Goal: Transaction & Acquisition: Obtain resource

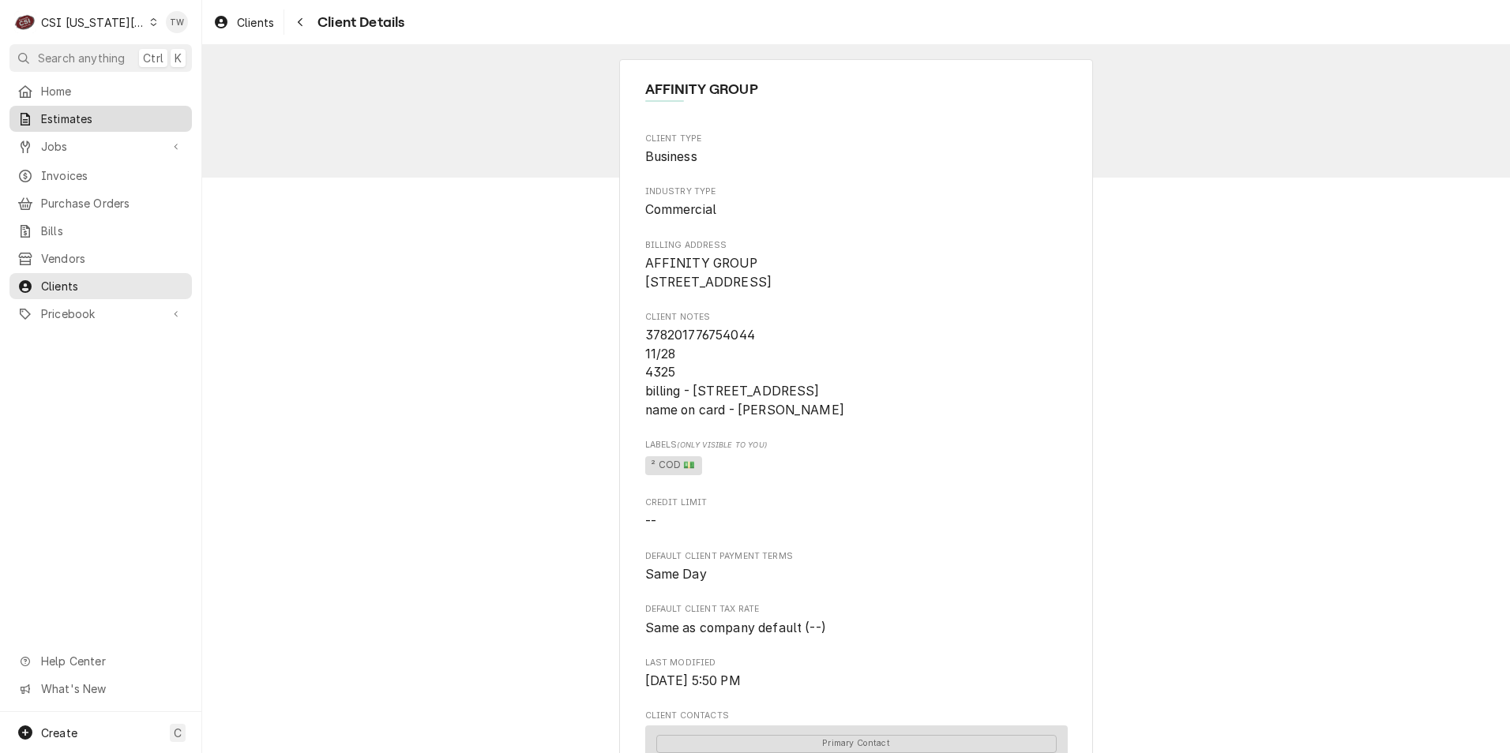
scroll to position [629, 0]
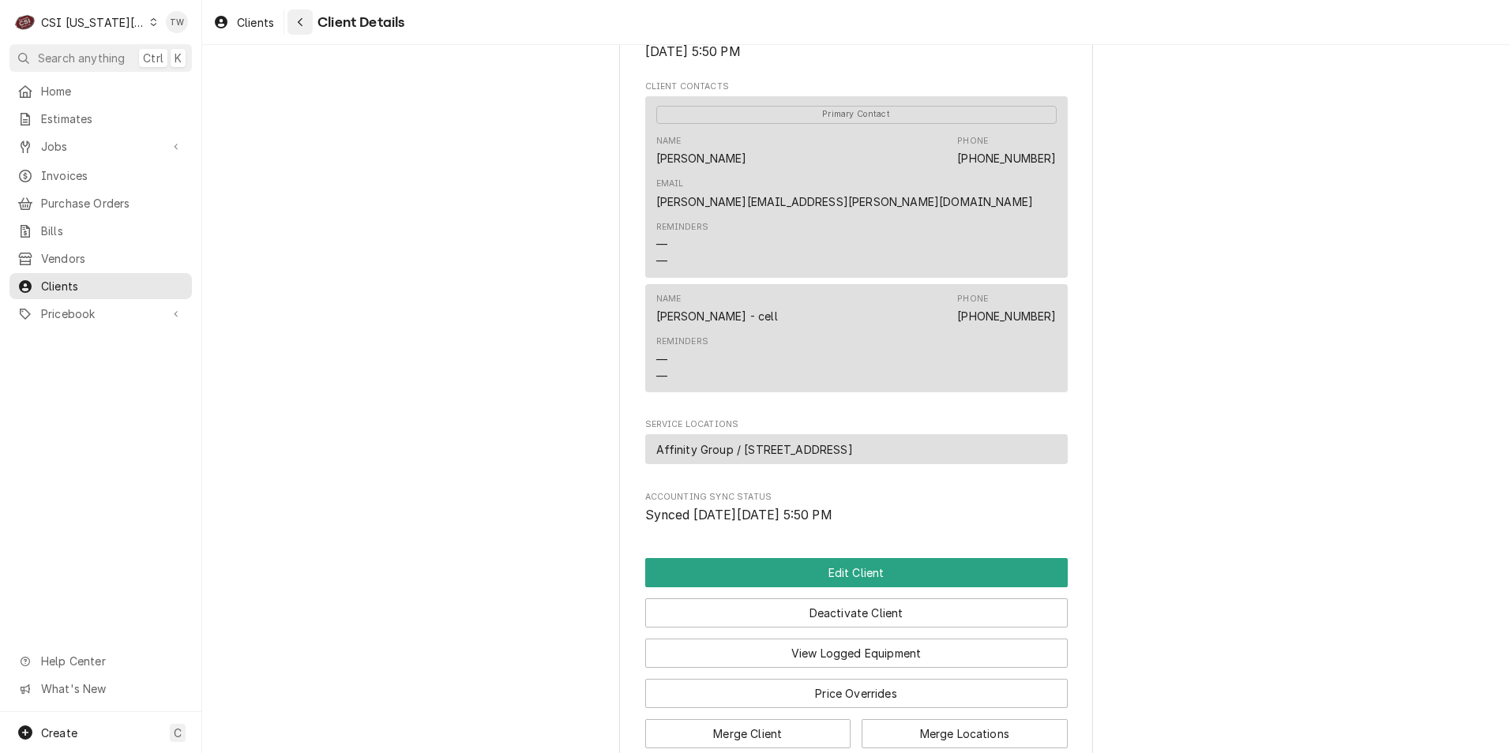
click at [291, 25] on button "Navigate back" at bounding box center [299, 21] width 25 height 25
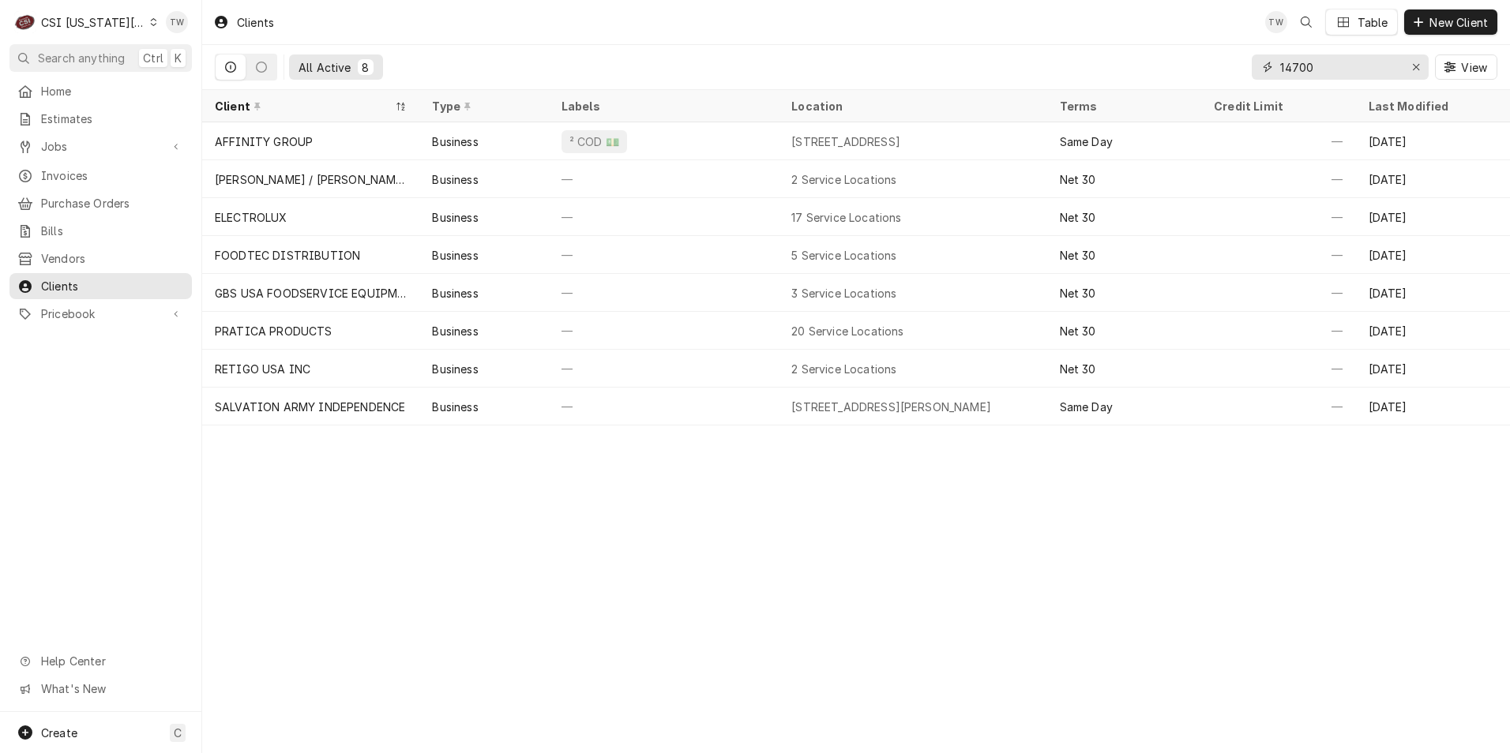
drag, startPoint x: 1336, startPoint y: 66, endPoint x: 1106, endPoint y: 68, distance: 230.6
click at [1106, 68] on div "All Active 8 14700 View" at bounding box center [856, 67] width 1283 height 44
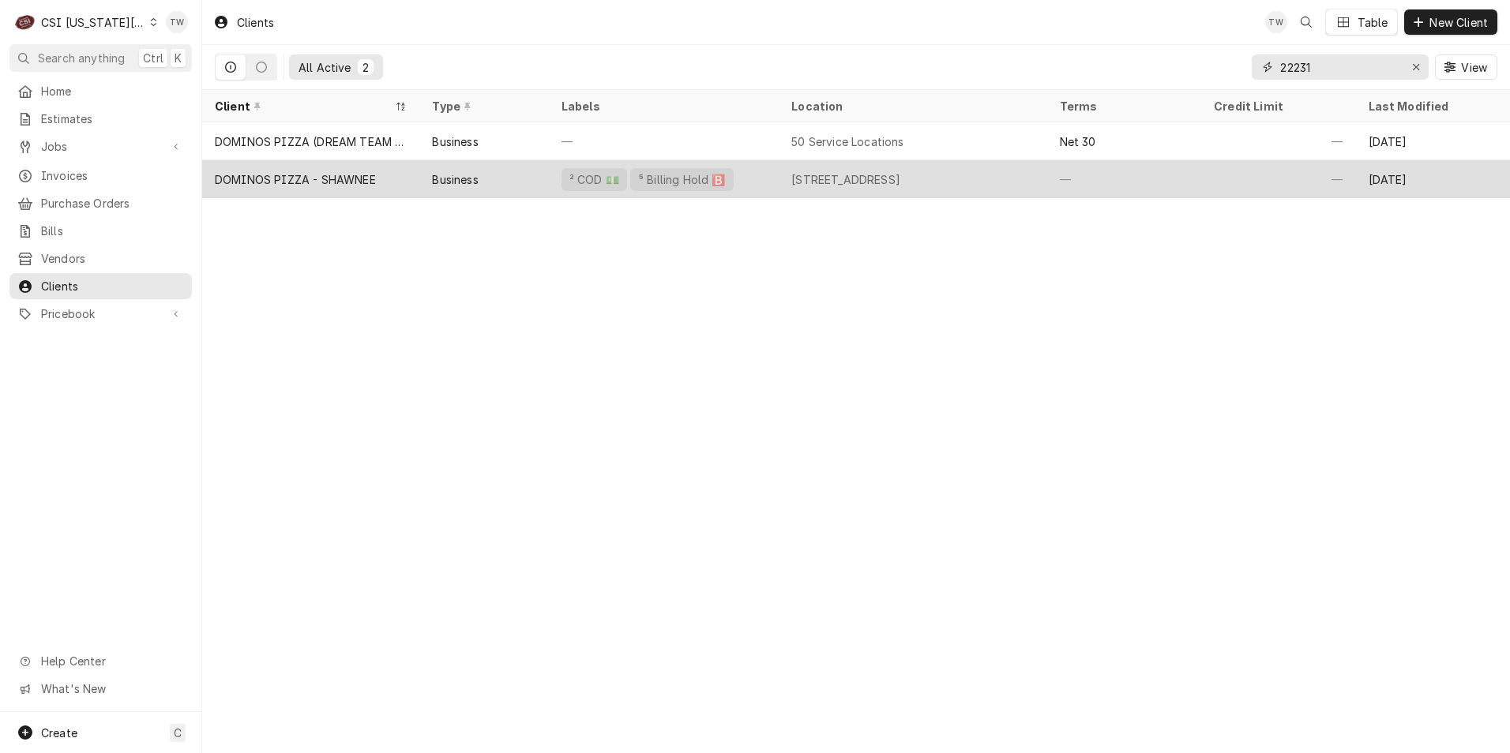
type input "22231"
click at [546, 179] on div "Business" at bounding box center [483, 179] width 129 height 38
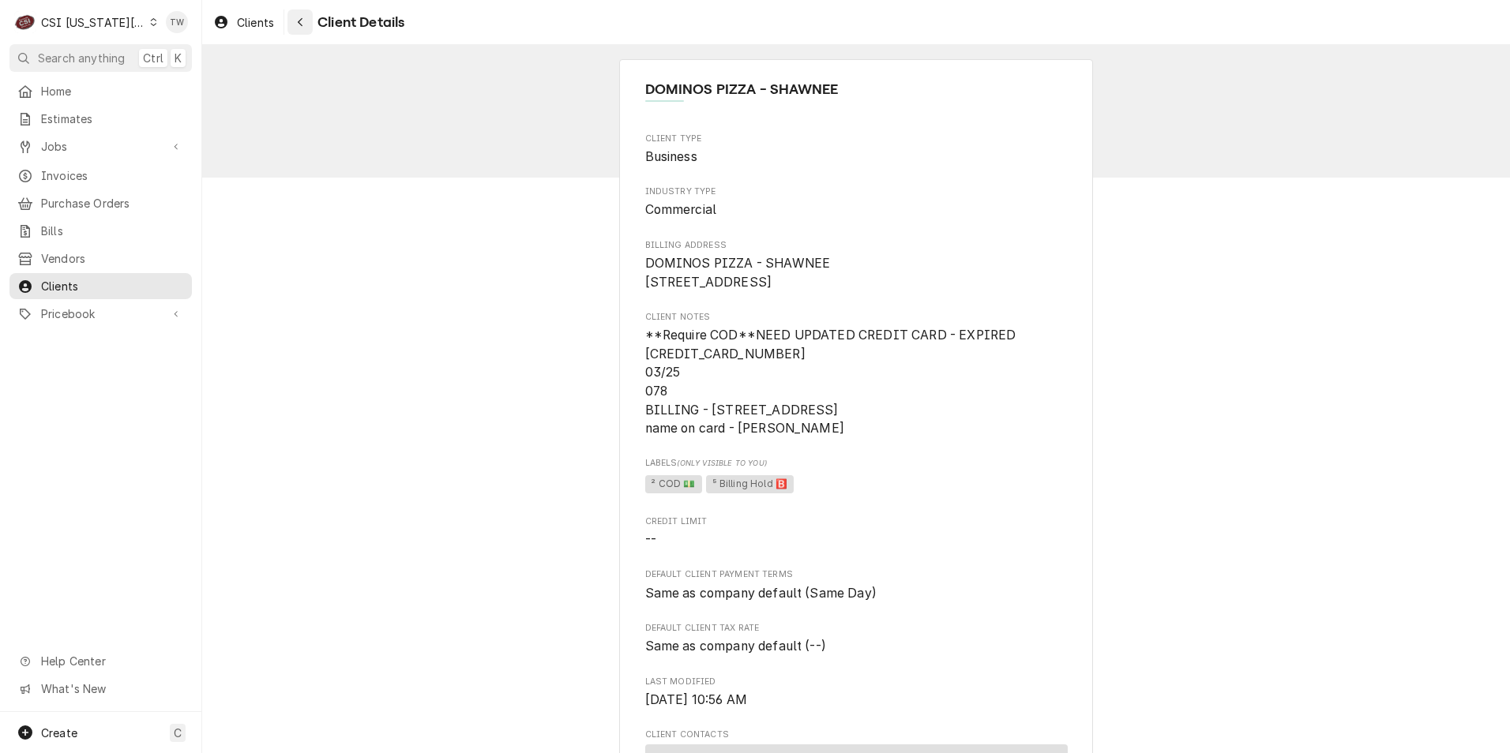
click at [295, 28] on div "Navigate back" at bounding box center [300, 22] width 16 height 16
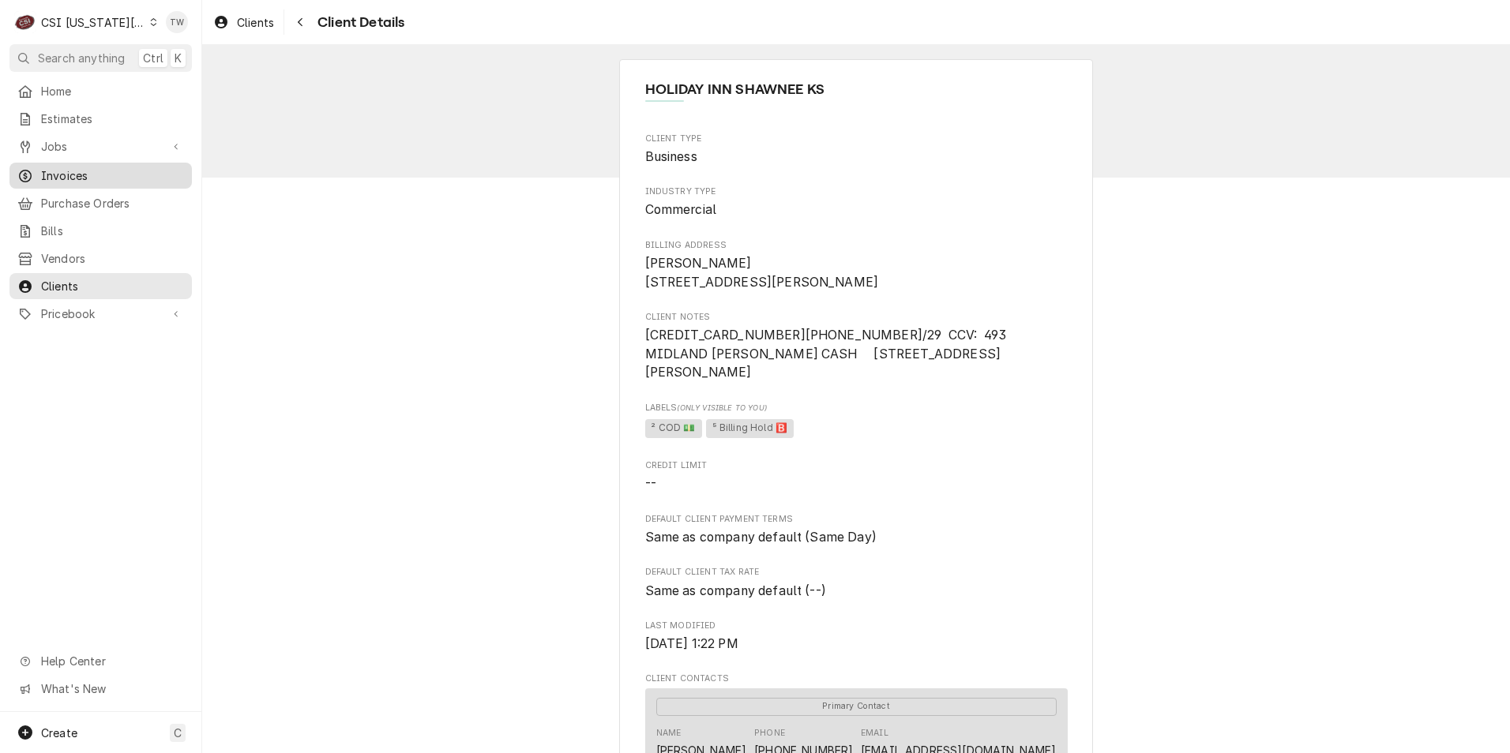
click at [71, 176] on span "Invoices" at bounding box center [112, 175] width 143 height 17
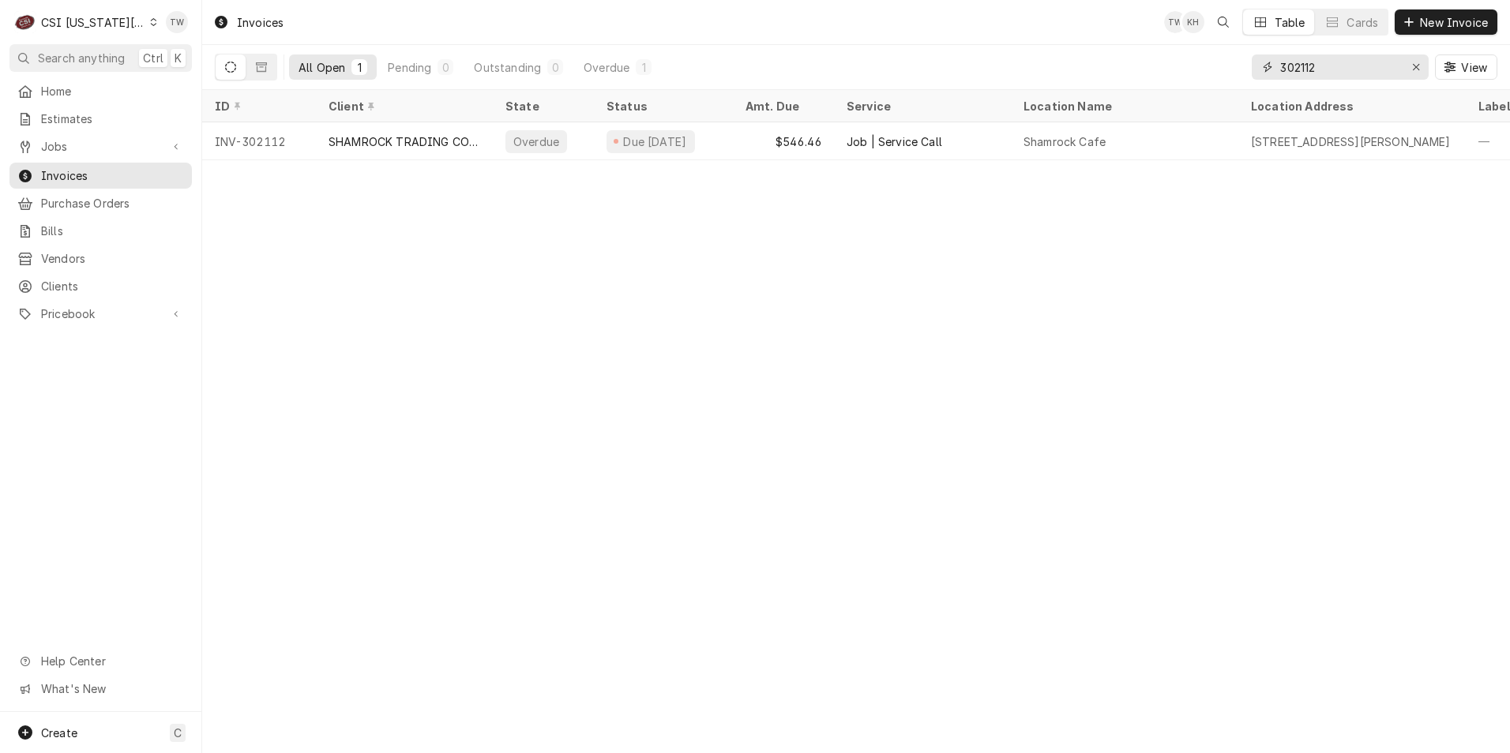
click at [1378, 70] on input "302112" at bounding box center [1339, 66] width 118 height 25
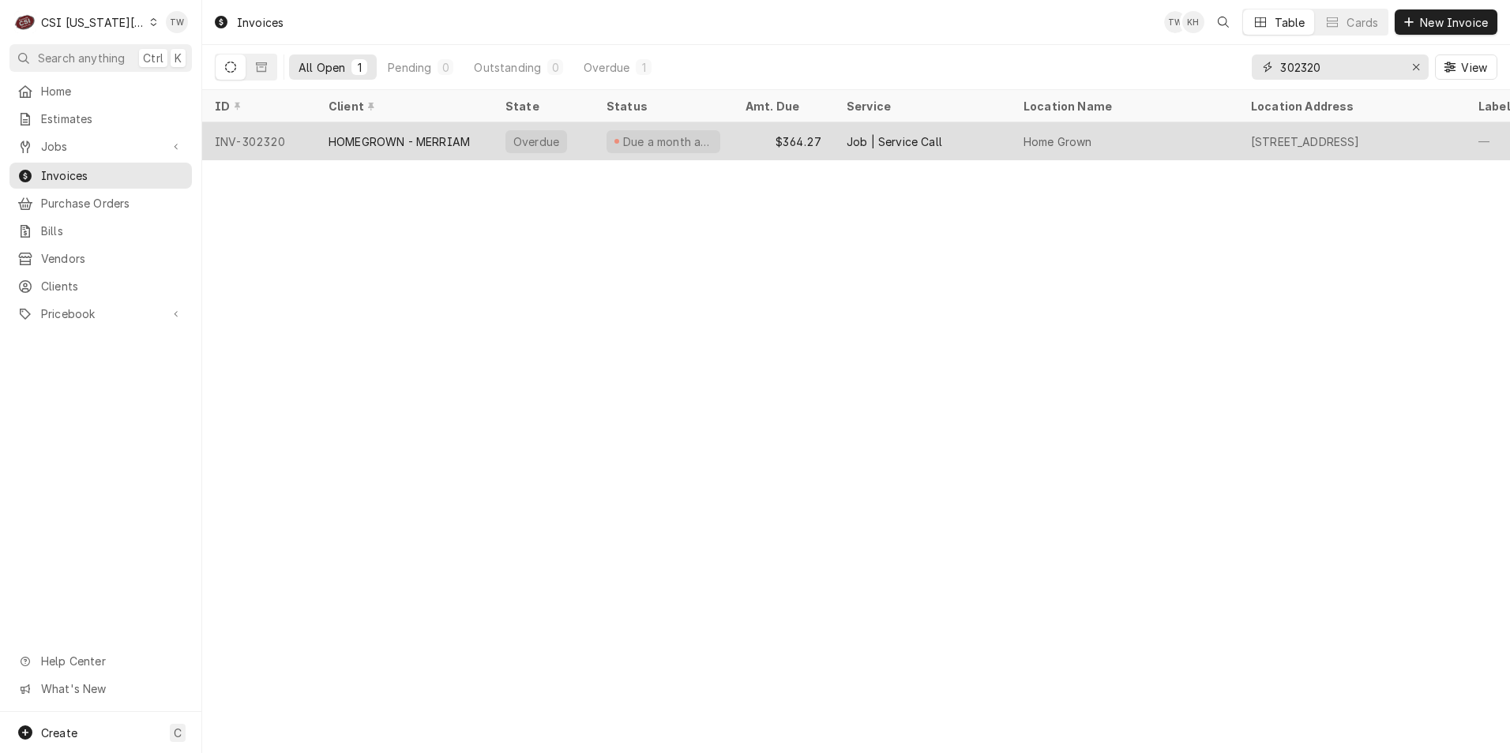
type input "302320"
click at [448, 140] on div "HOMEGROWN - MERRIAM" at bounding box center [399, 141] width 141 height 17
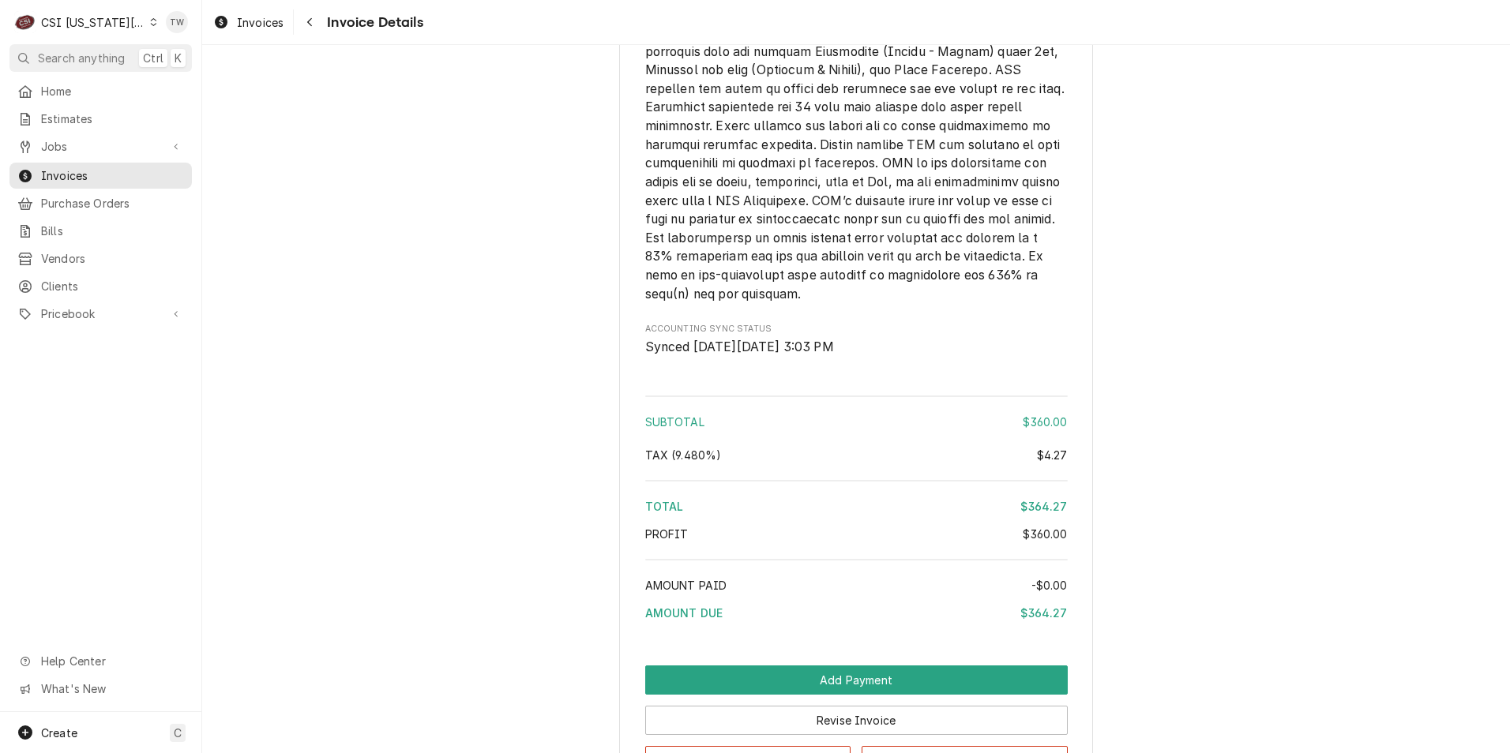
scroll to position [2610, 0]
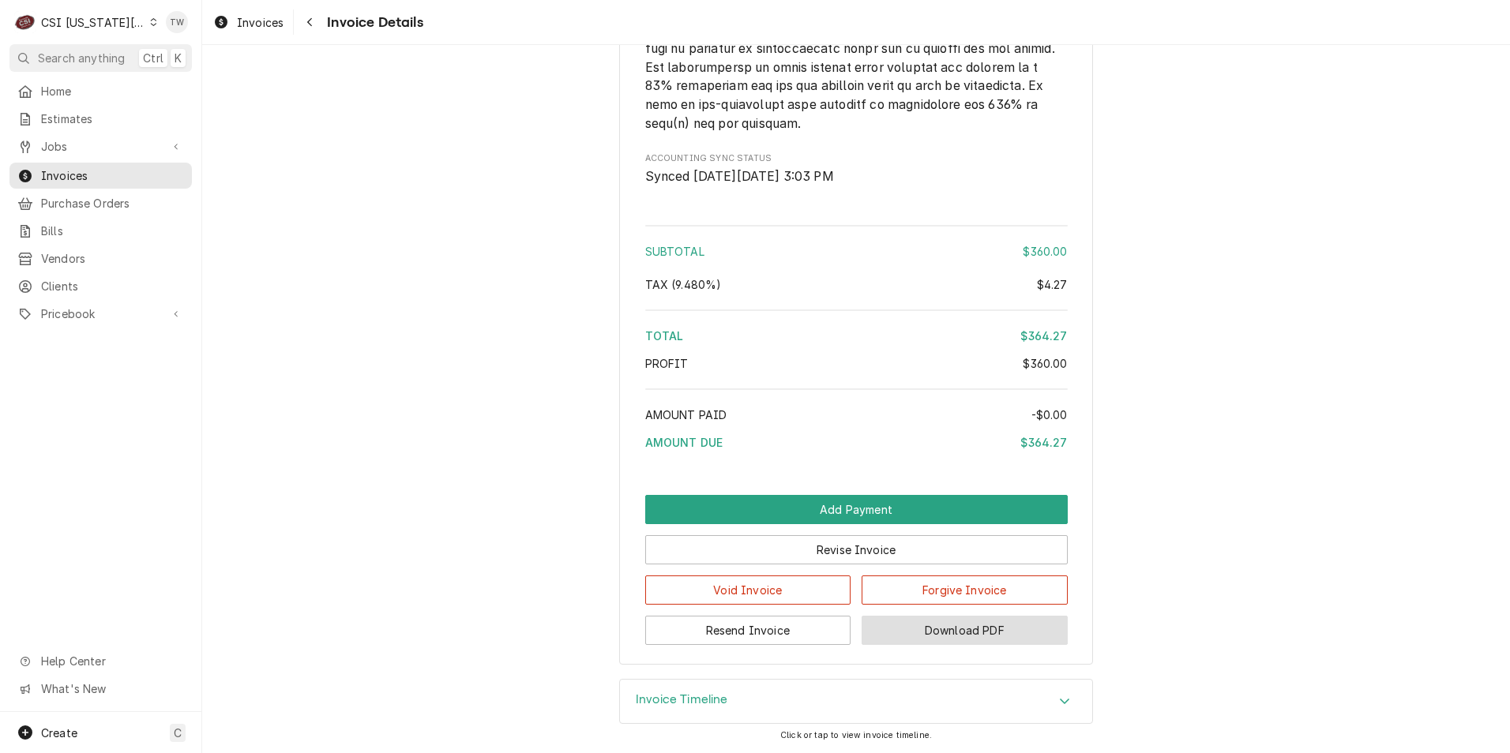
click at [943, 623] on button "Download PDF" at bounding box center [965, 630] width 206 height 29
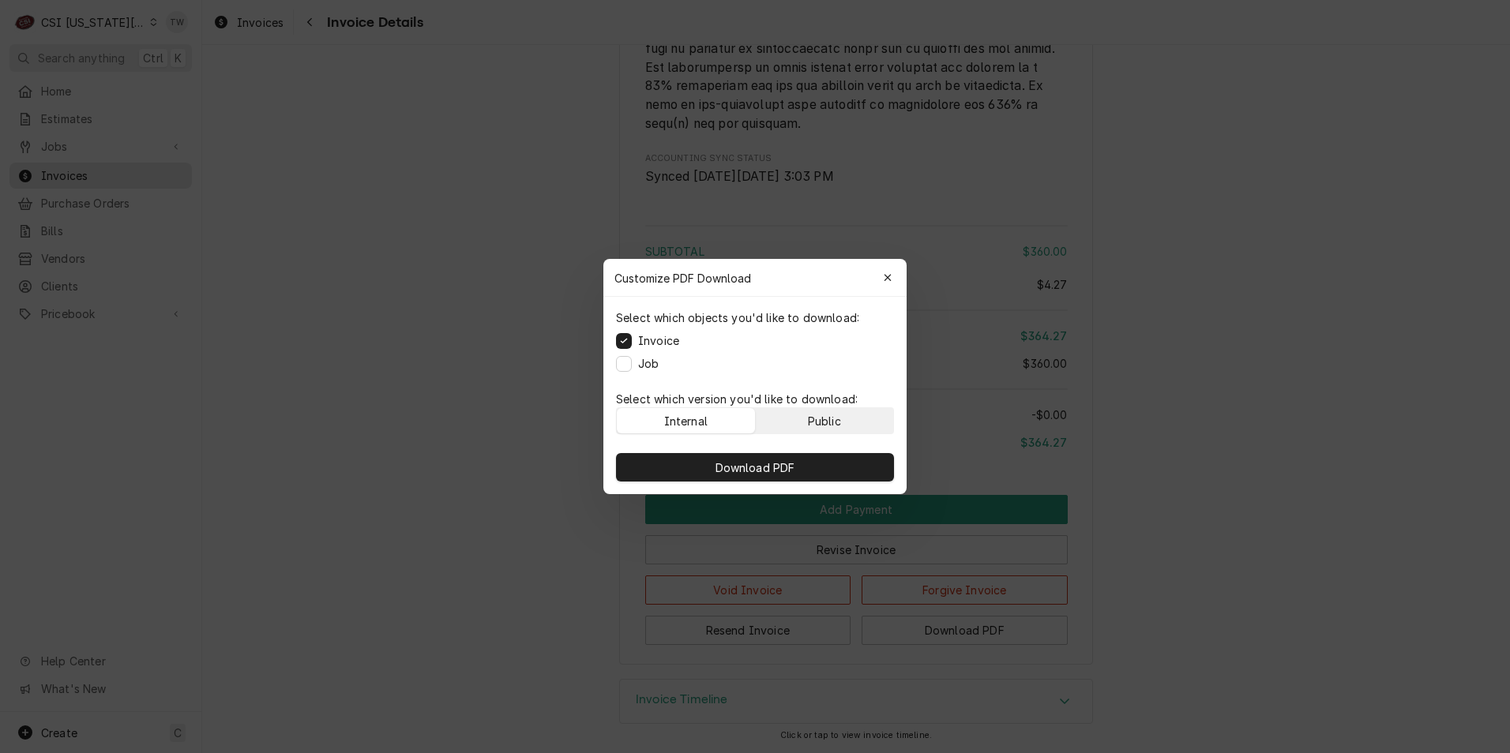
click at [846, 418] on button "Public" at bounding box center [825, 420] width 138 height 25
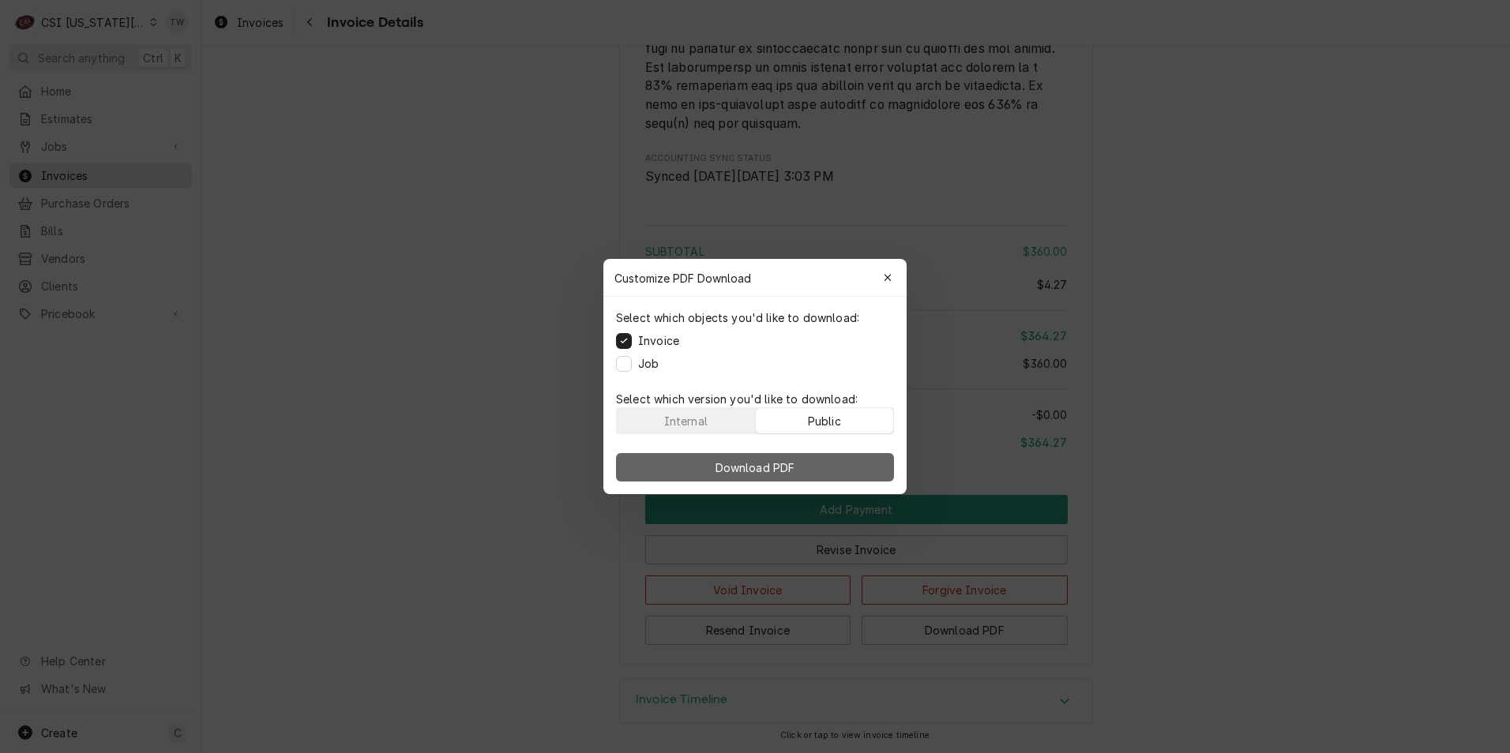
click at [792, 463] on span "Download PDF" at bounding box center [755, 468] width 86 height 17
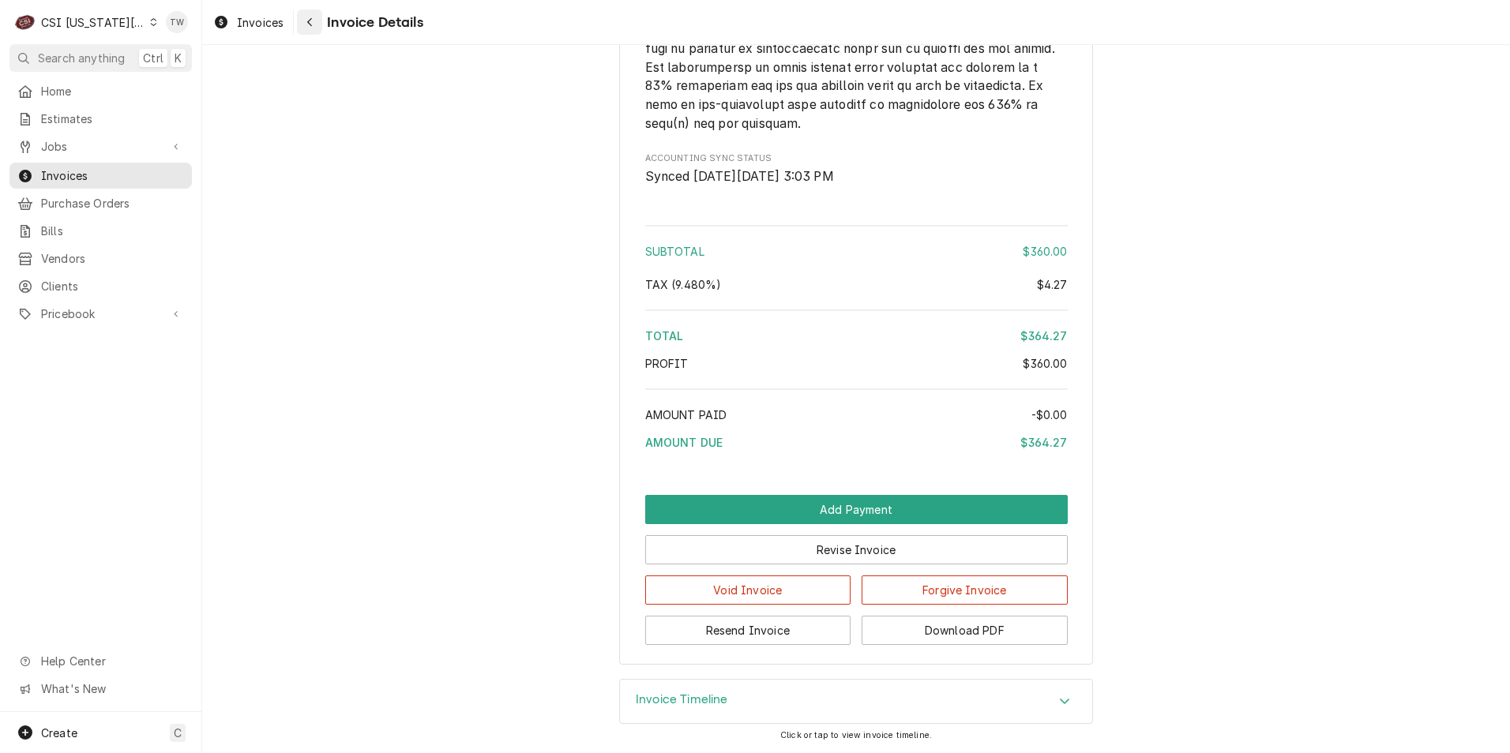
click at [316, 25] on div "Navigate back" at bounding box center [310, 22] width 16 height 16
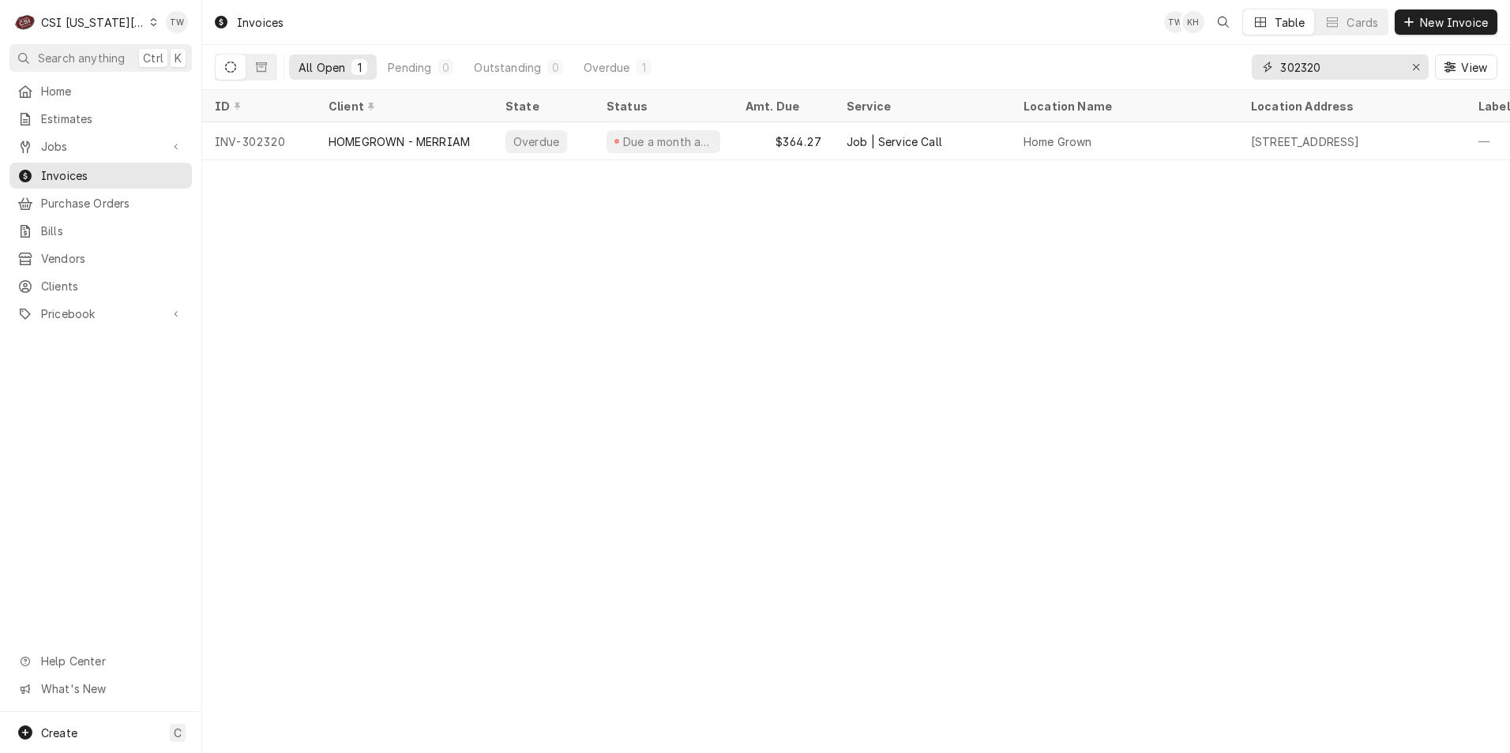
click at [1330, 72] on input "302320" at bounding box center [1339, 66] width 118 height 25
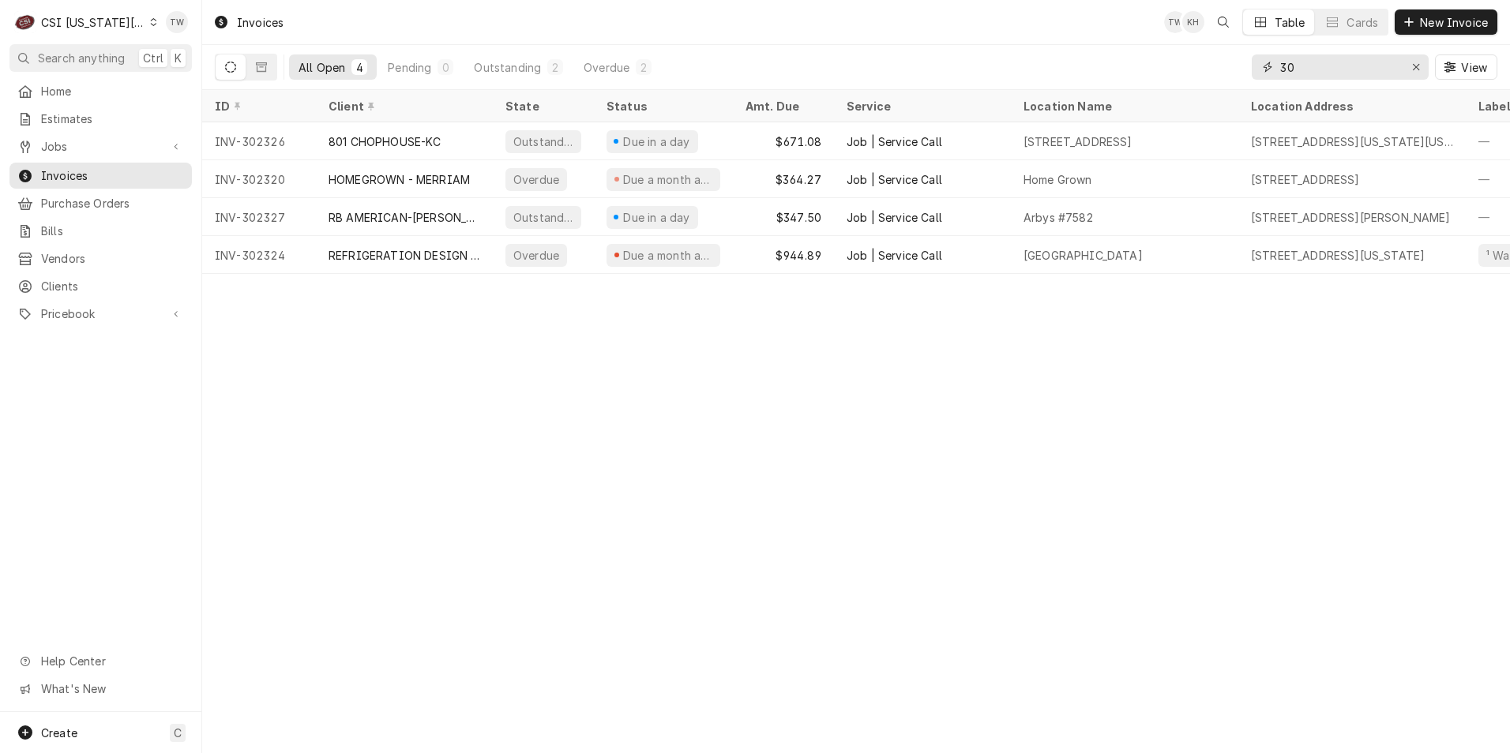
type input "3"
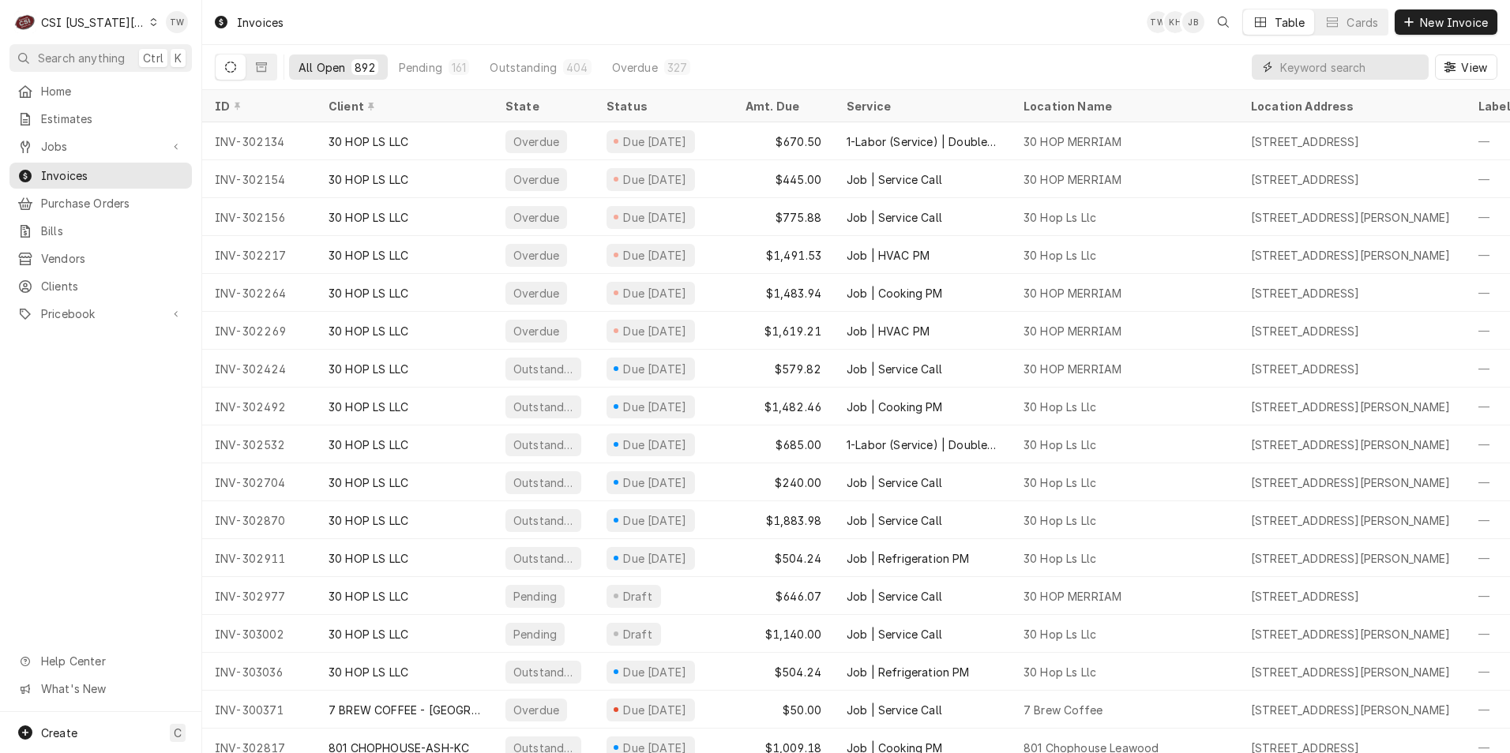
click at [1343, 67] on input "Dynamic Content Wrapper" at bounding box center [1350, 66] width 141 height 25
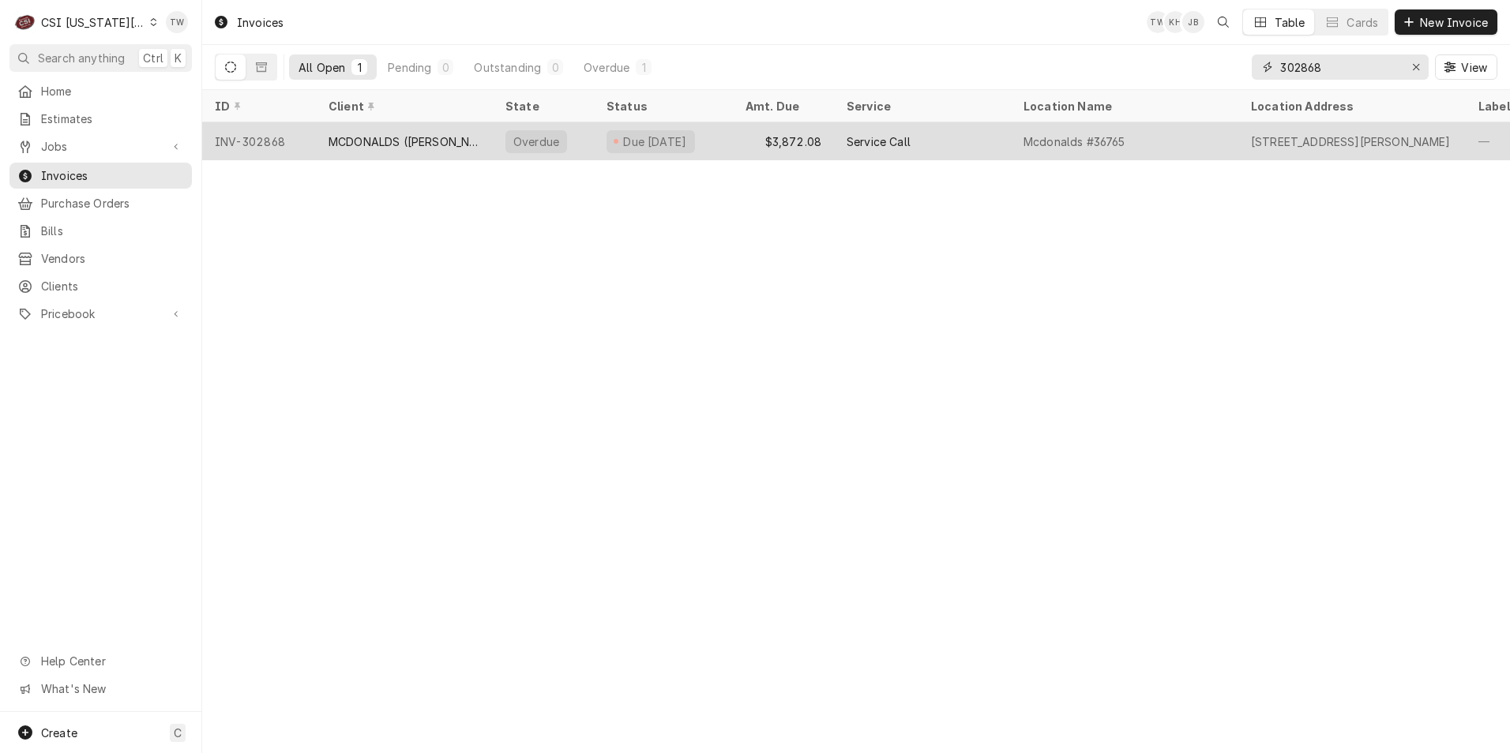
type input "302868"
click at [361, 143] on div "MCDONALDS ([PERSON_NAME])" at bounding box center [405, 141] width 152 height 17
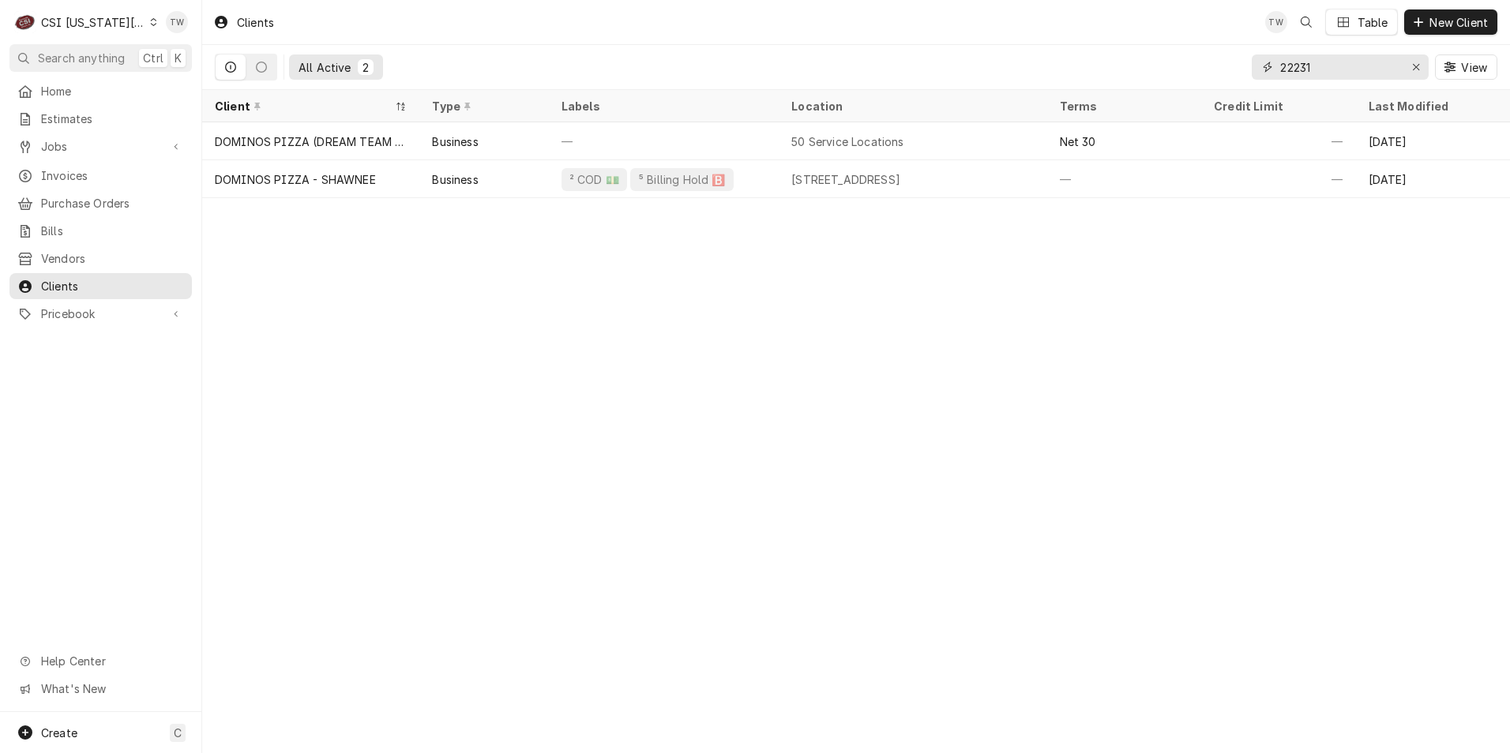
click at [1337, 72] on input "22231" at bounding box center [1339, 66] width 118 height 25
type input "2"
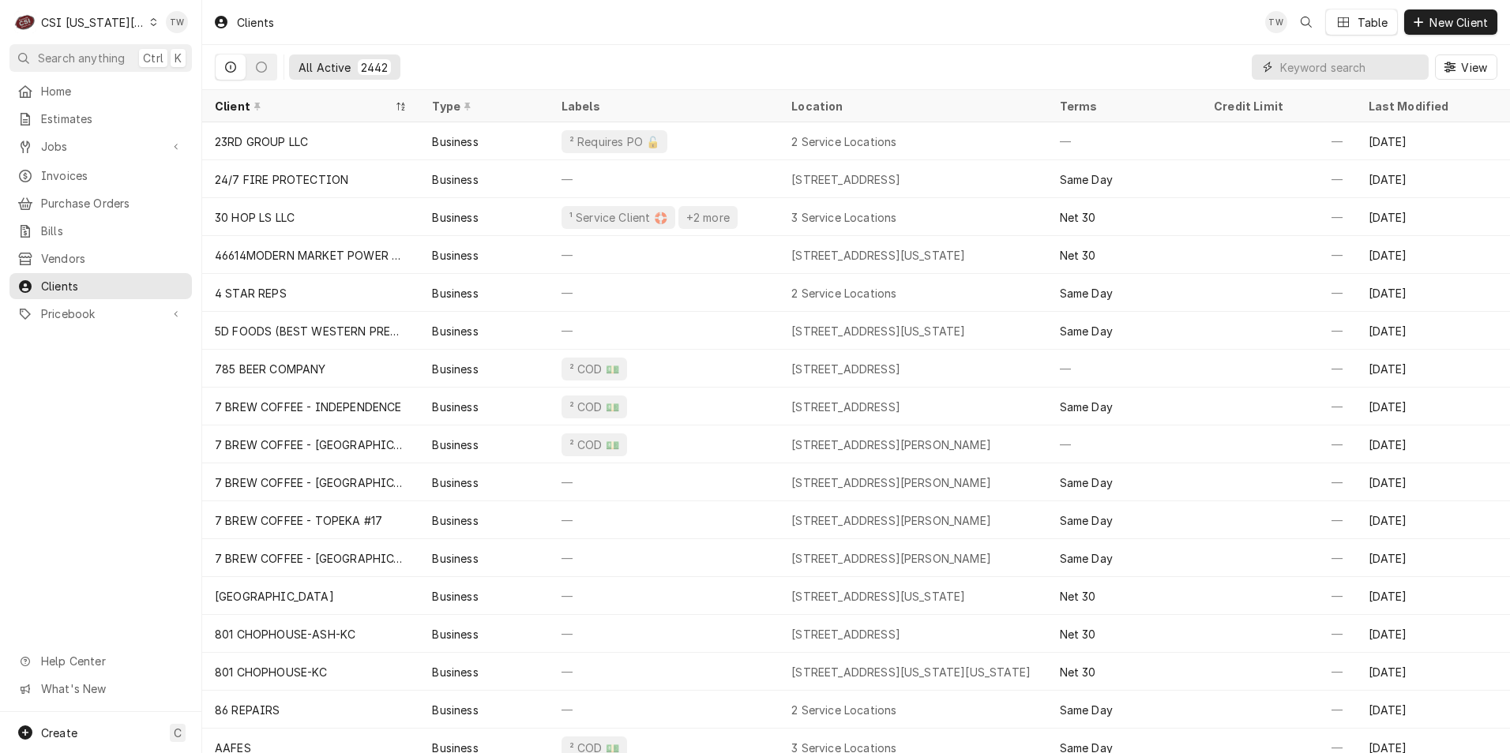
click at [1294, 77] on input "Dynamic Content Wrapper" at bounding box center [1350, 66] width 141 height 25
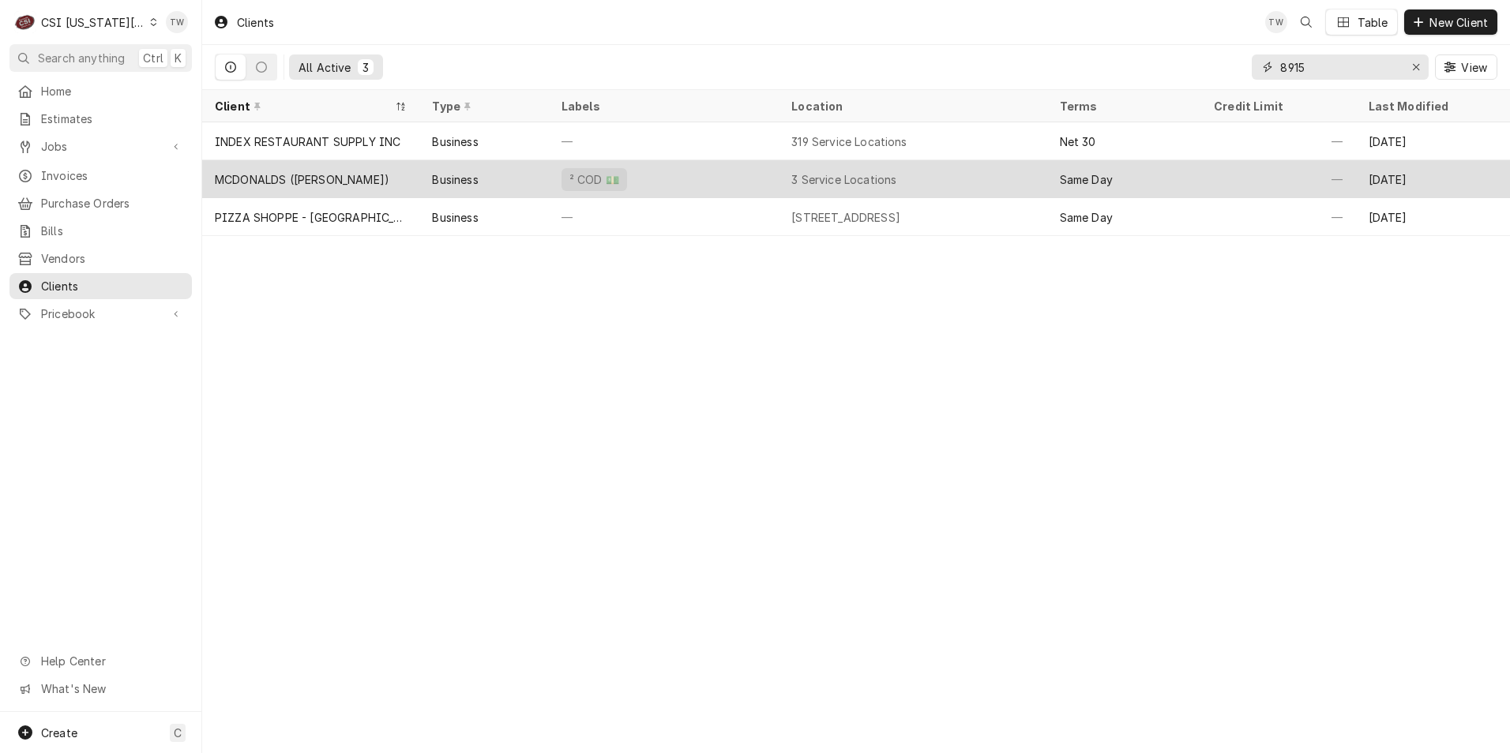
type input "8915"
click at [697, 175] on div "² COD 💵" at bounding box center [664, 179] width 230 height 38
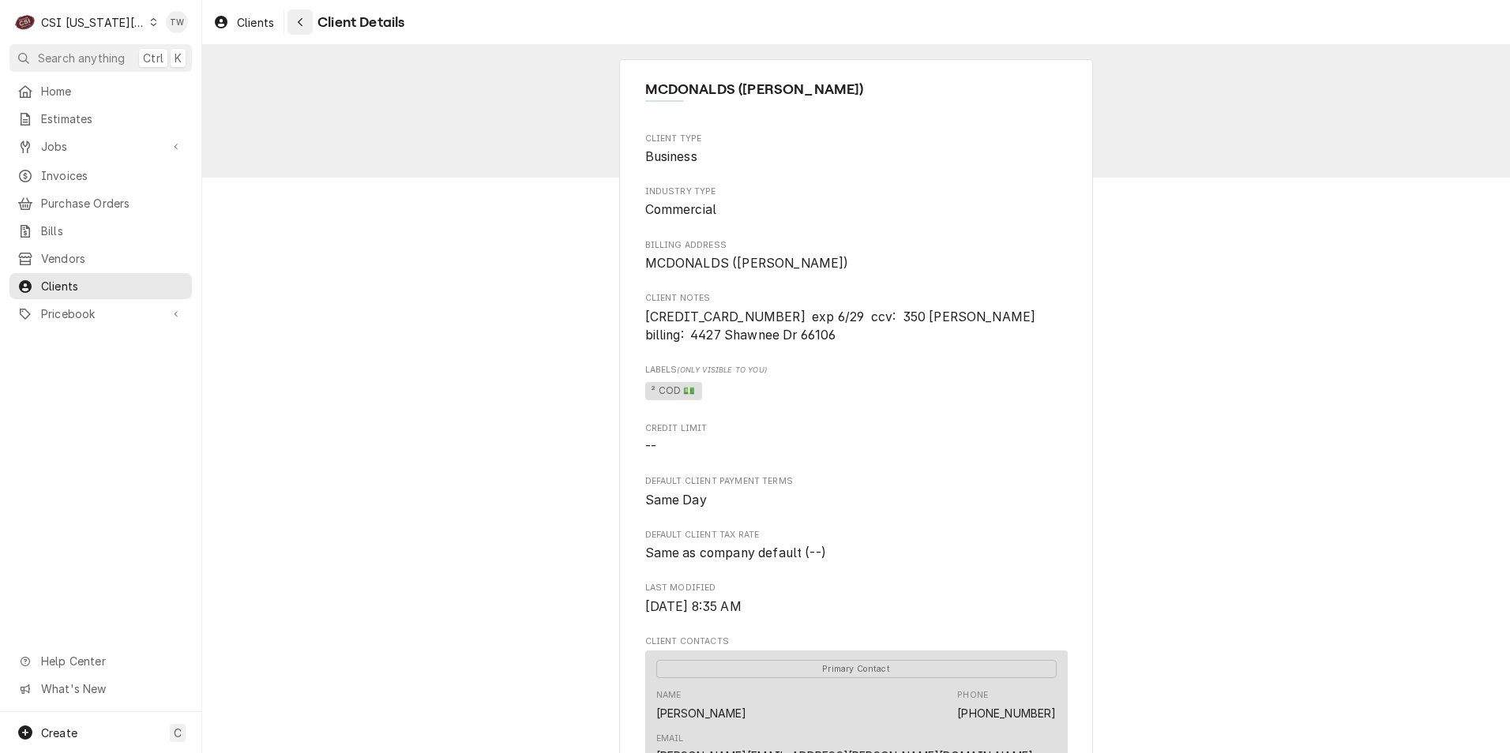
click at [295, 19] on div "Navigate back" at bounding box center [300, 22] width 16 height 16
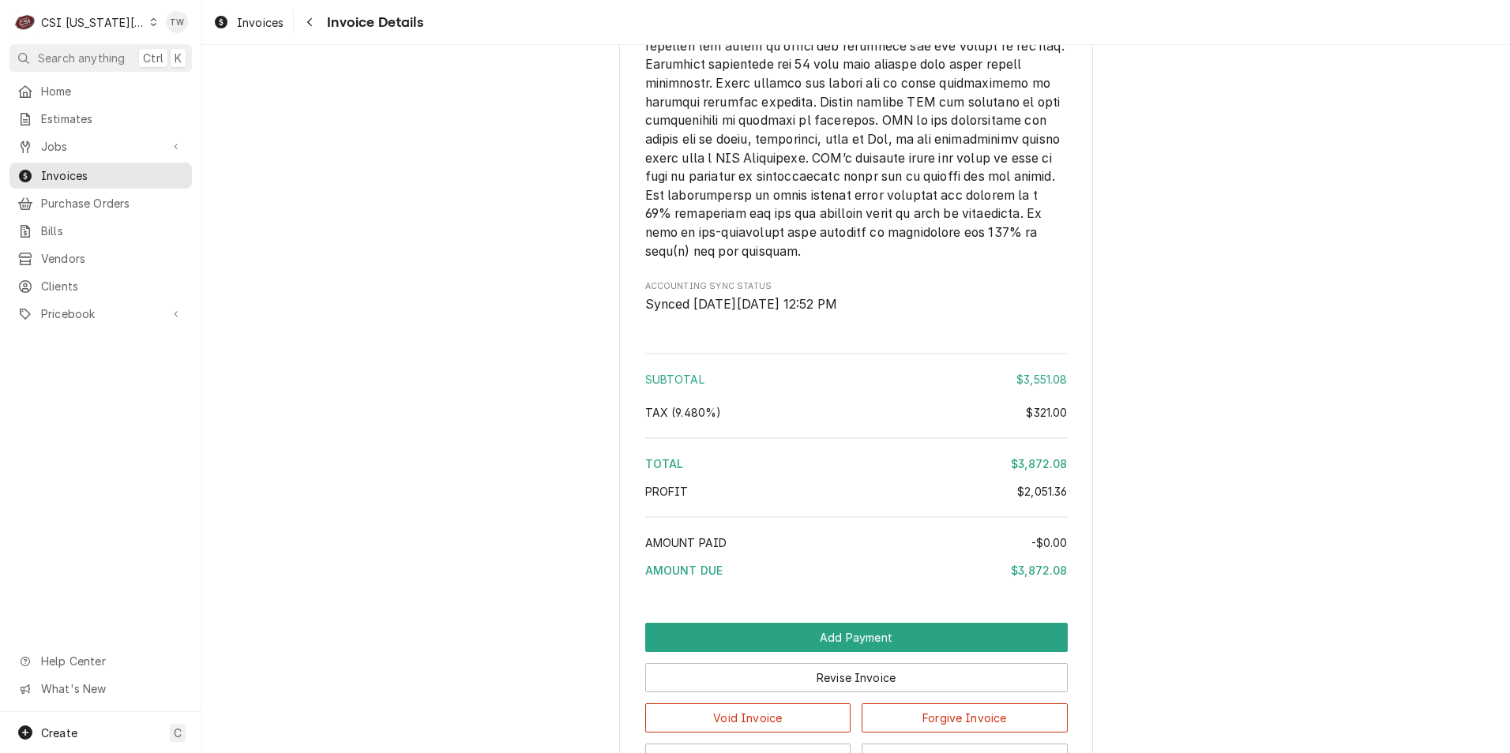
scroll to position [3892, 0]
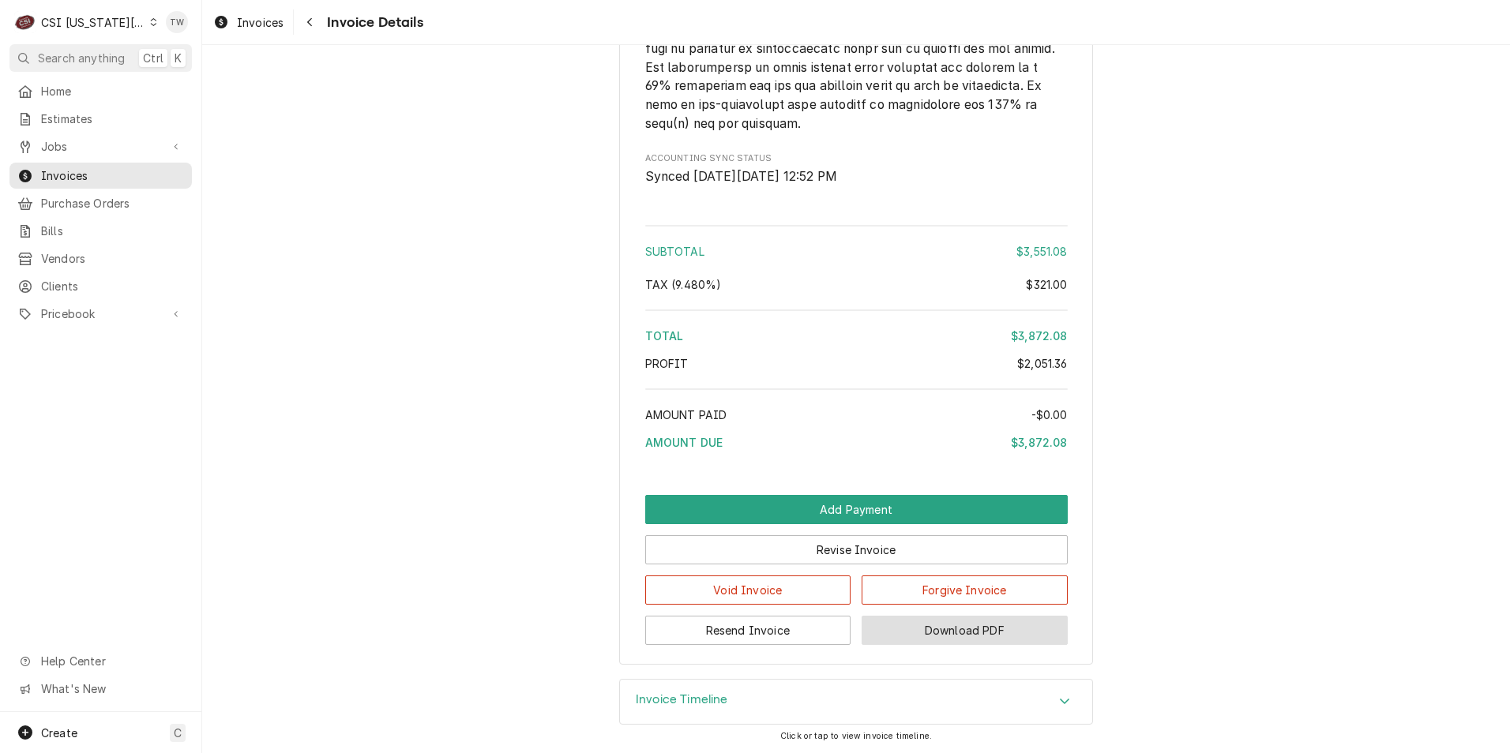
click at [1025, 625] on button "Download PDF" at bounding box center [965, 630] width 206 height 29
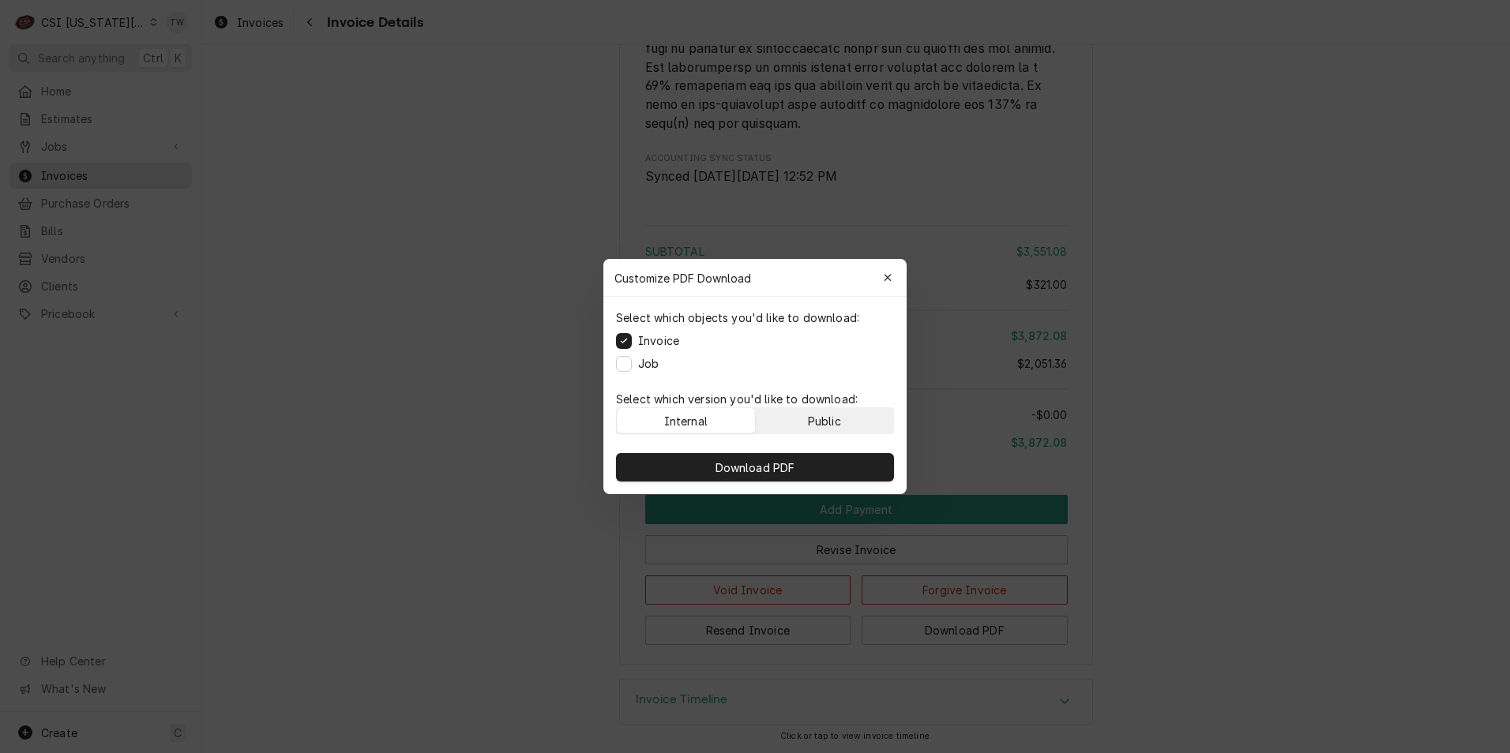
click at [864, 419] on button "Public" at bounding box center [825, 420] width 138 height 25
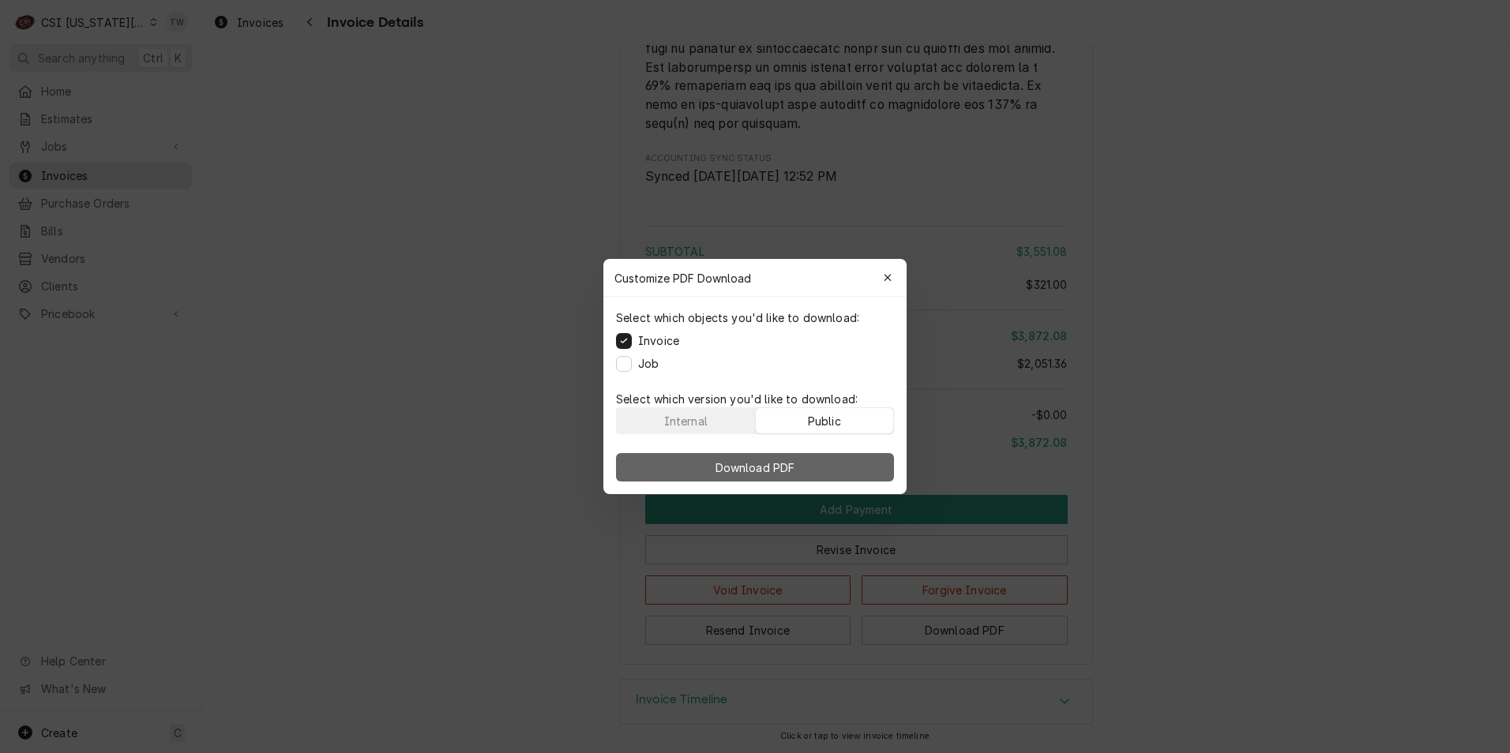
click at [791, 465] on span "Download PDF" at bounding box center [755, 468] width 86 height 17
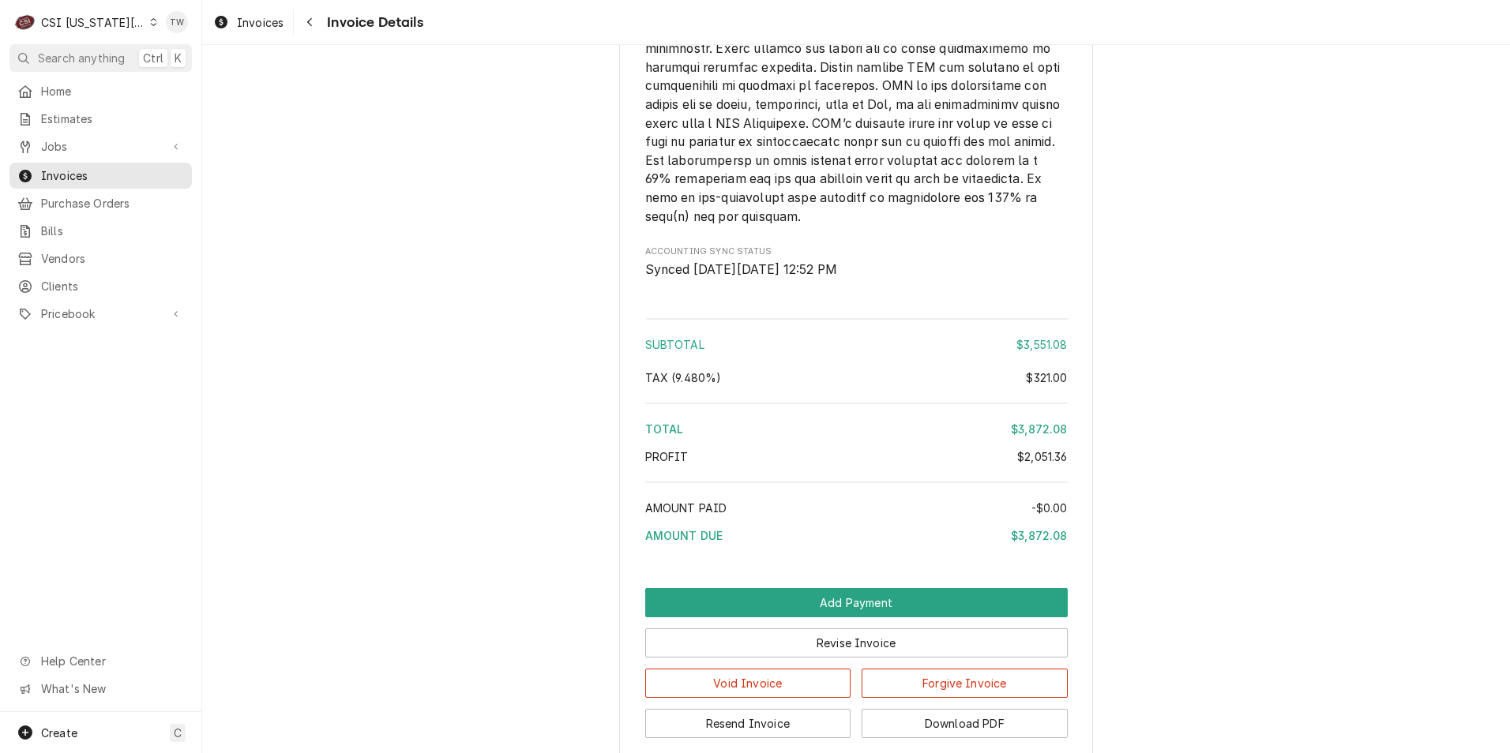
scroll to position [3576, 0]
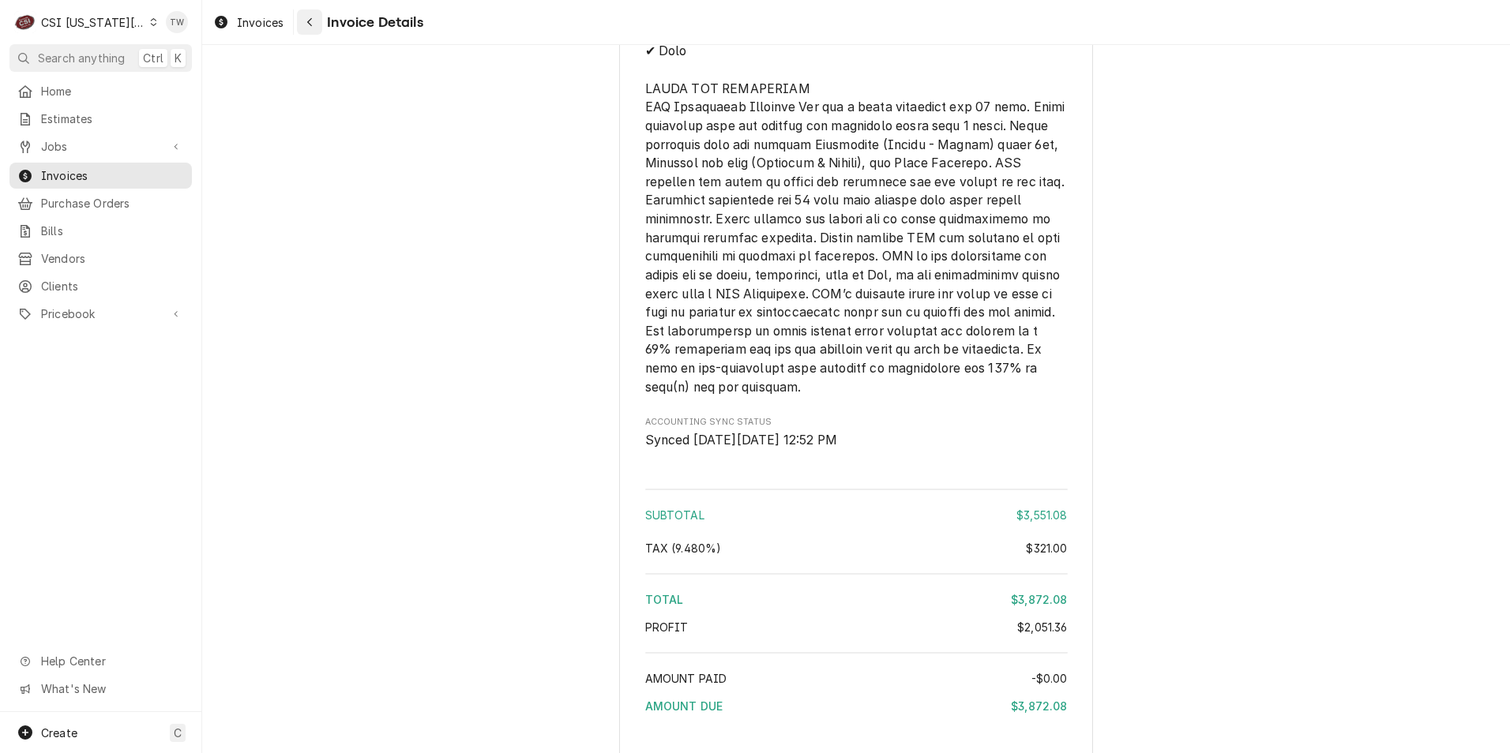
click at [315, 19] on div "Navigate back" at bounding box center [310, 22] width 16 height 16
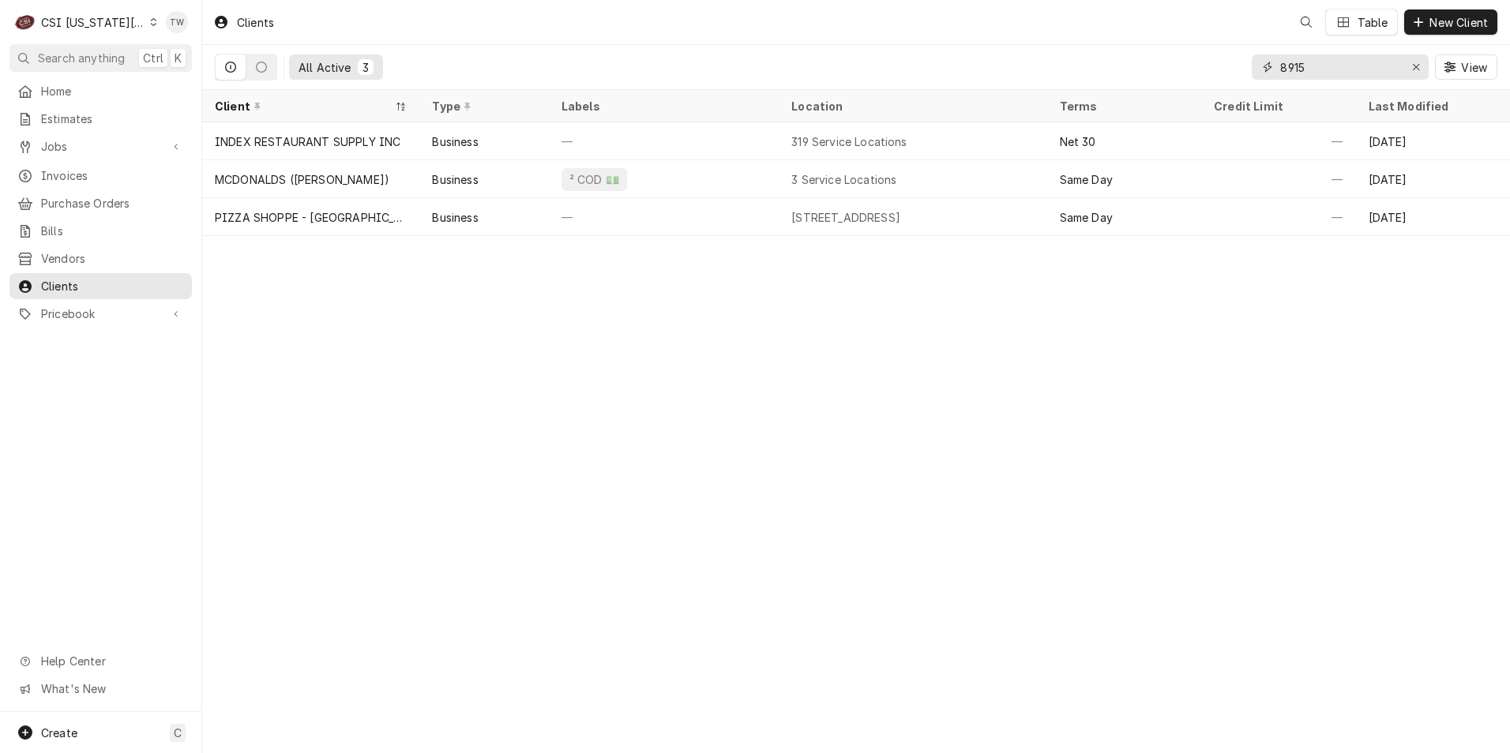
drag, startPoint x: 1221, startPoint y: 39, endPoint x: 1150, endPoint y: 43, distance: 71.2
click at [1152, 41] on div "Clients Table New Client All Active 3 8915 View" at bounding box center [856, 45] width 1308 height 90
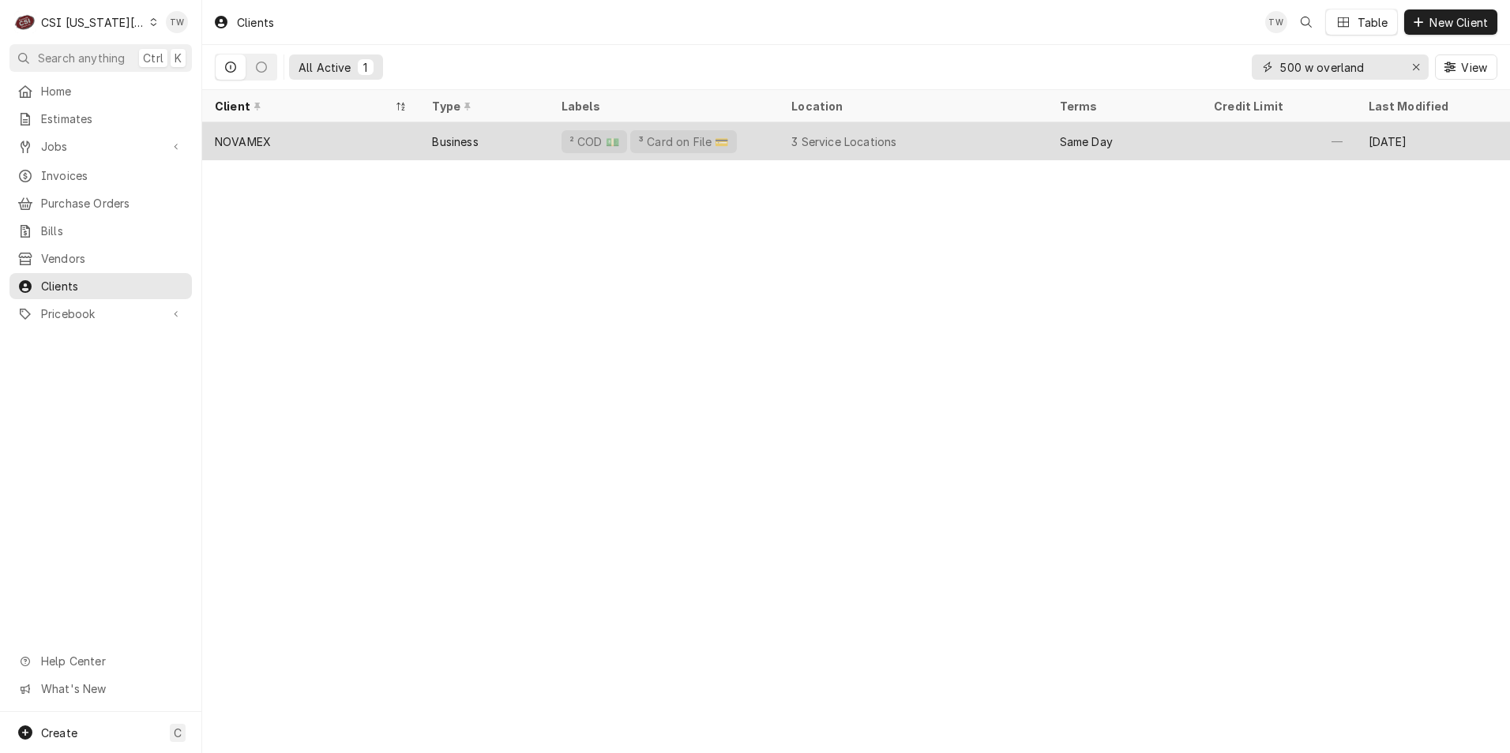
type input "500 w overland"
click at [463, 142] on div "Business" at bounding box center [455, 141] width 46 height 17
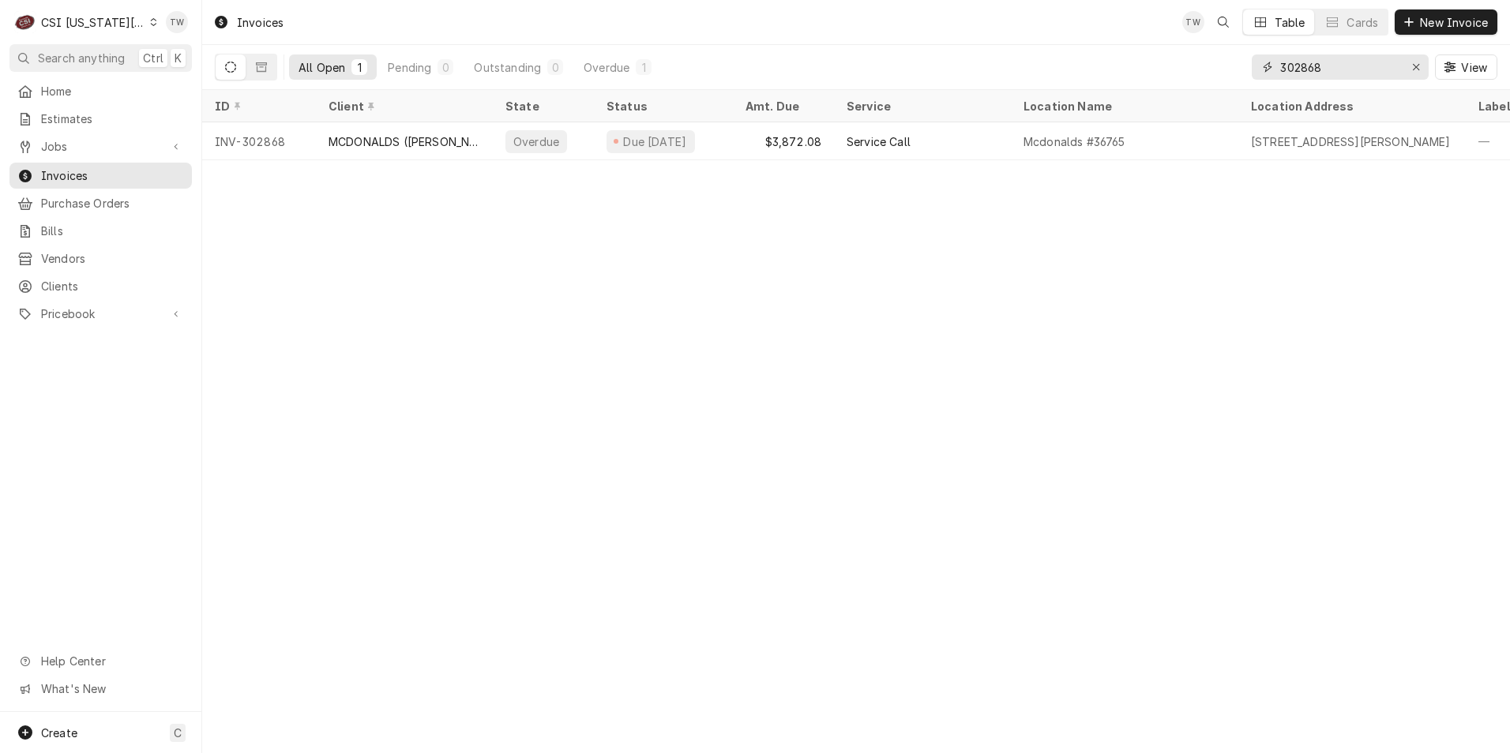
click at [1348, 62] on input "302868" at bounding box center [1339, 66] width 118 height 25
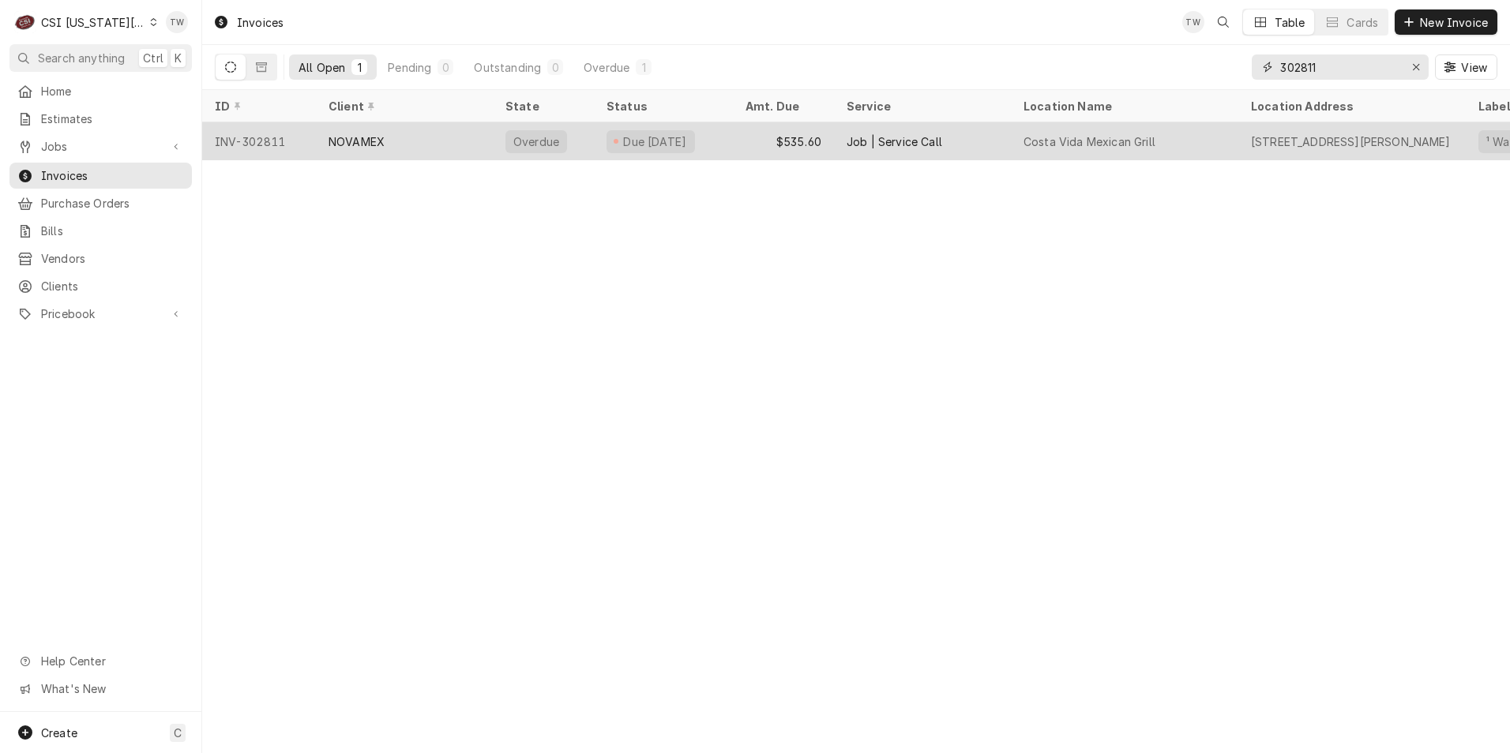
type input "302811"
click at [475, 142] on div "NOVAMEX" at bounding box center [404, 141] width 177 height 38
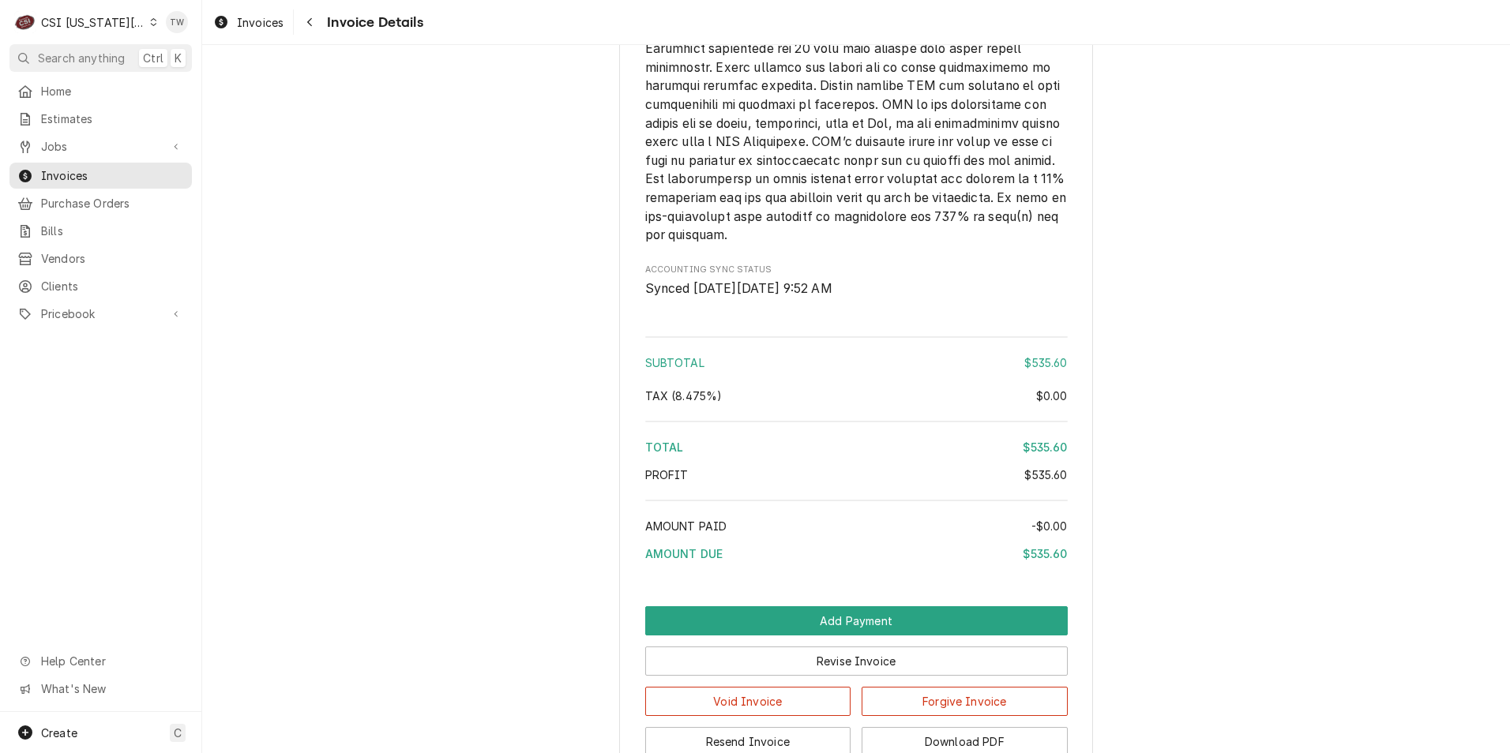
scroll to position [2665, 0]
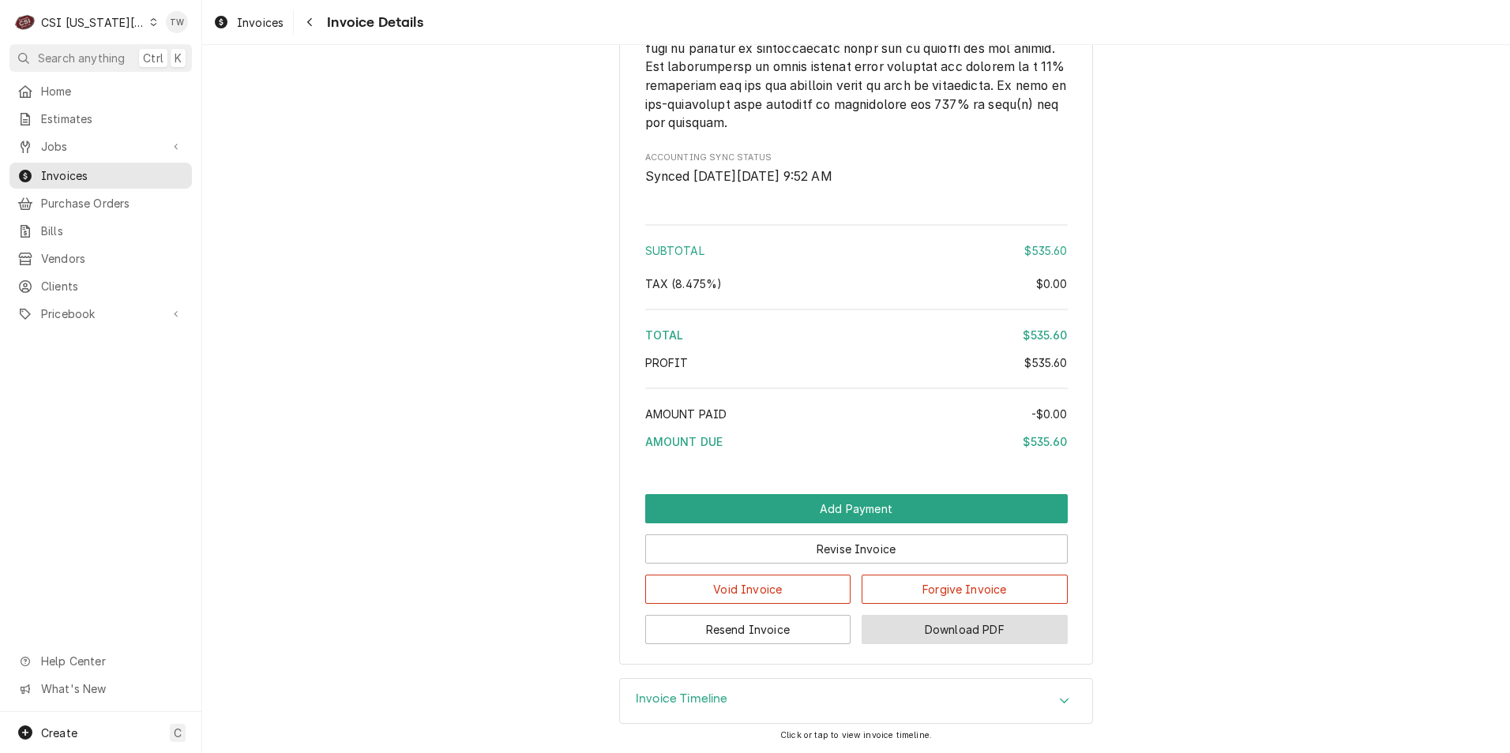
click at [982, 630] on button "Download PDF" at bounding box center [965, 629] width 206 height 29
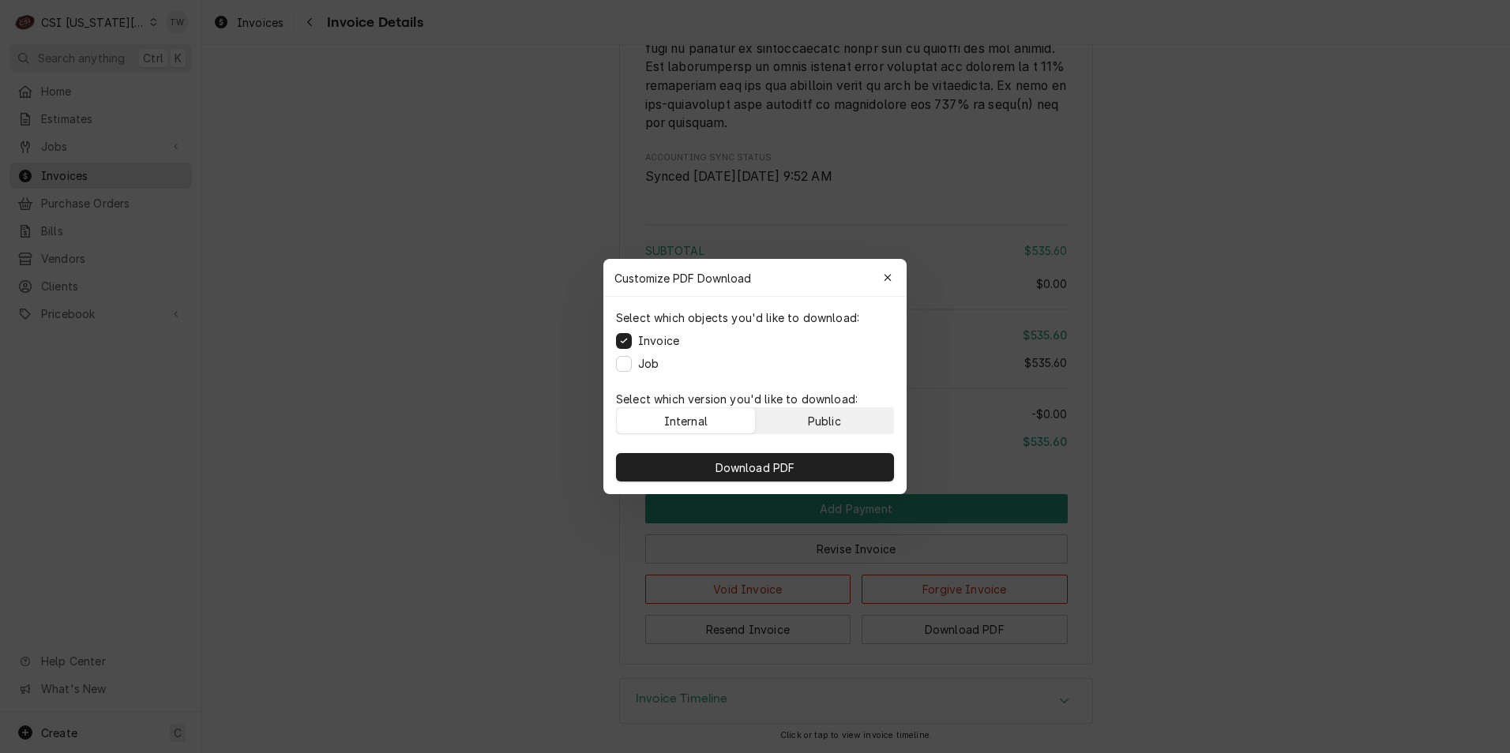
click at [809, 422] on div "Public" at bounding box center [824, 421] width 33 height 17
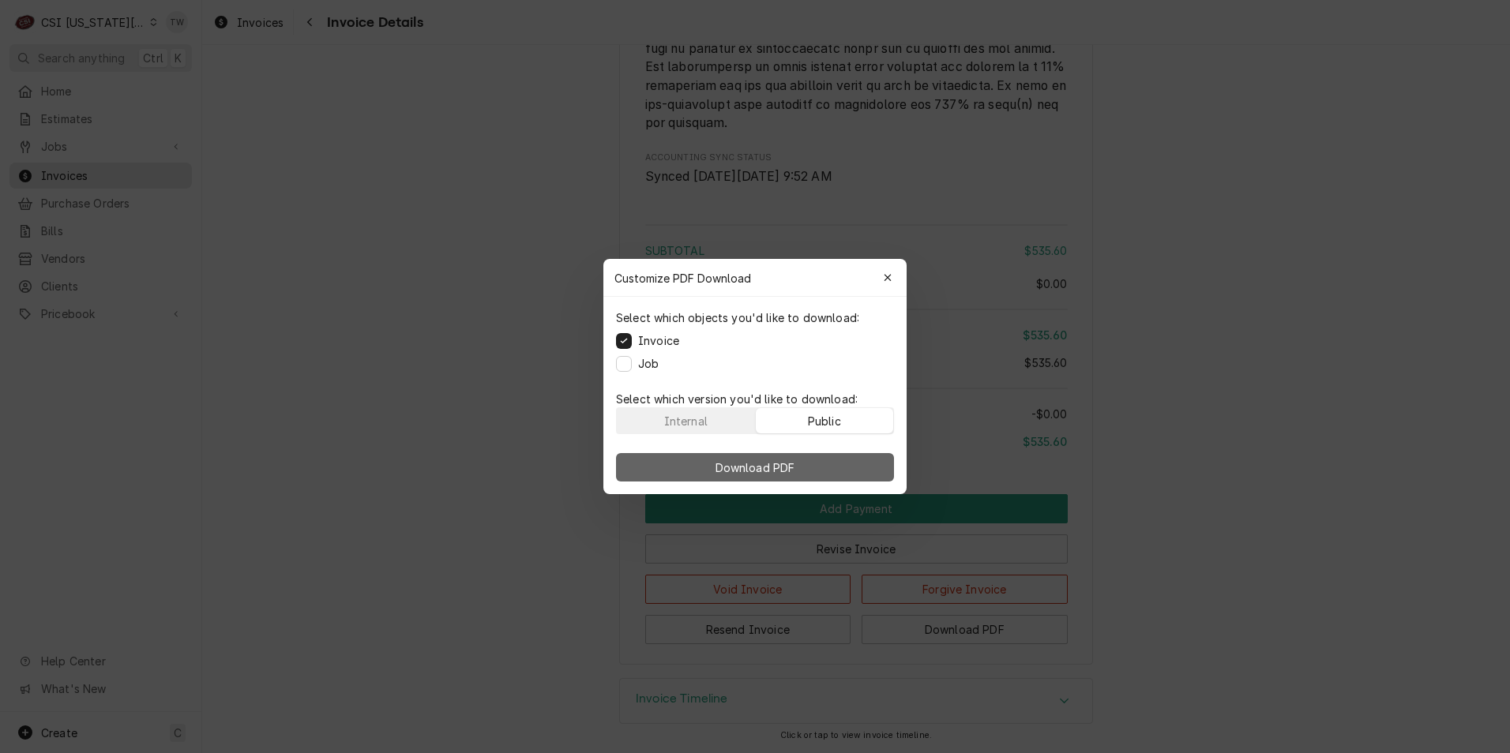
click at [821, 468] on button "Download PDF" at bounding box center [755, 467] width 278 height 28
